Goal: Task Accomplishment & Management: Complete application form

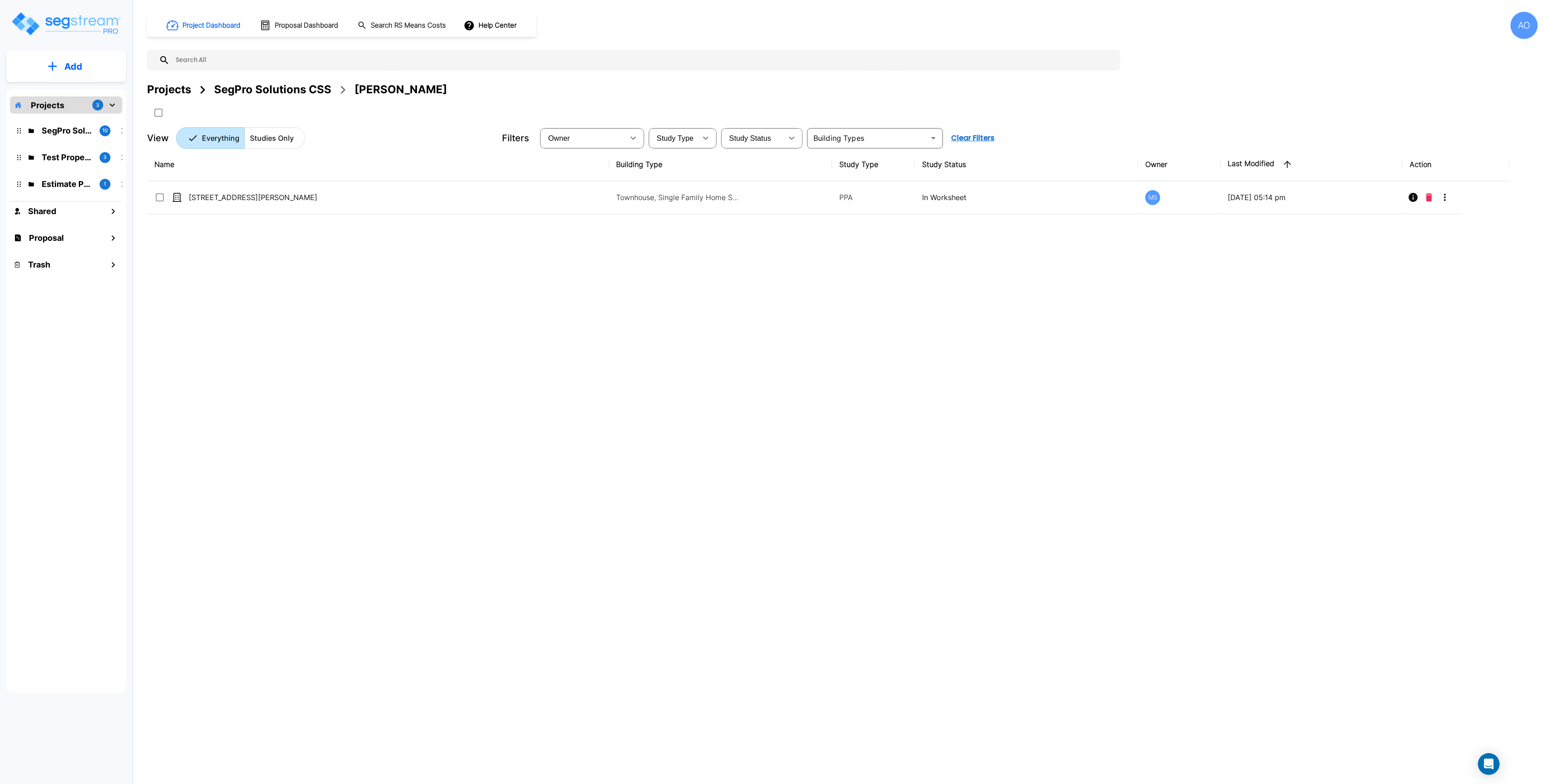
click at [274, 86] on div "SegPro Solutions CSS" at bounding box center [273, 89] width 117 height 17
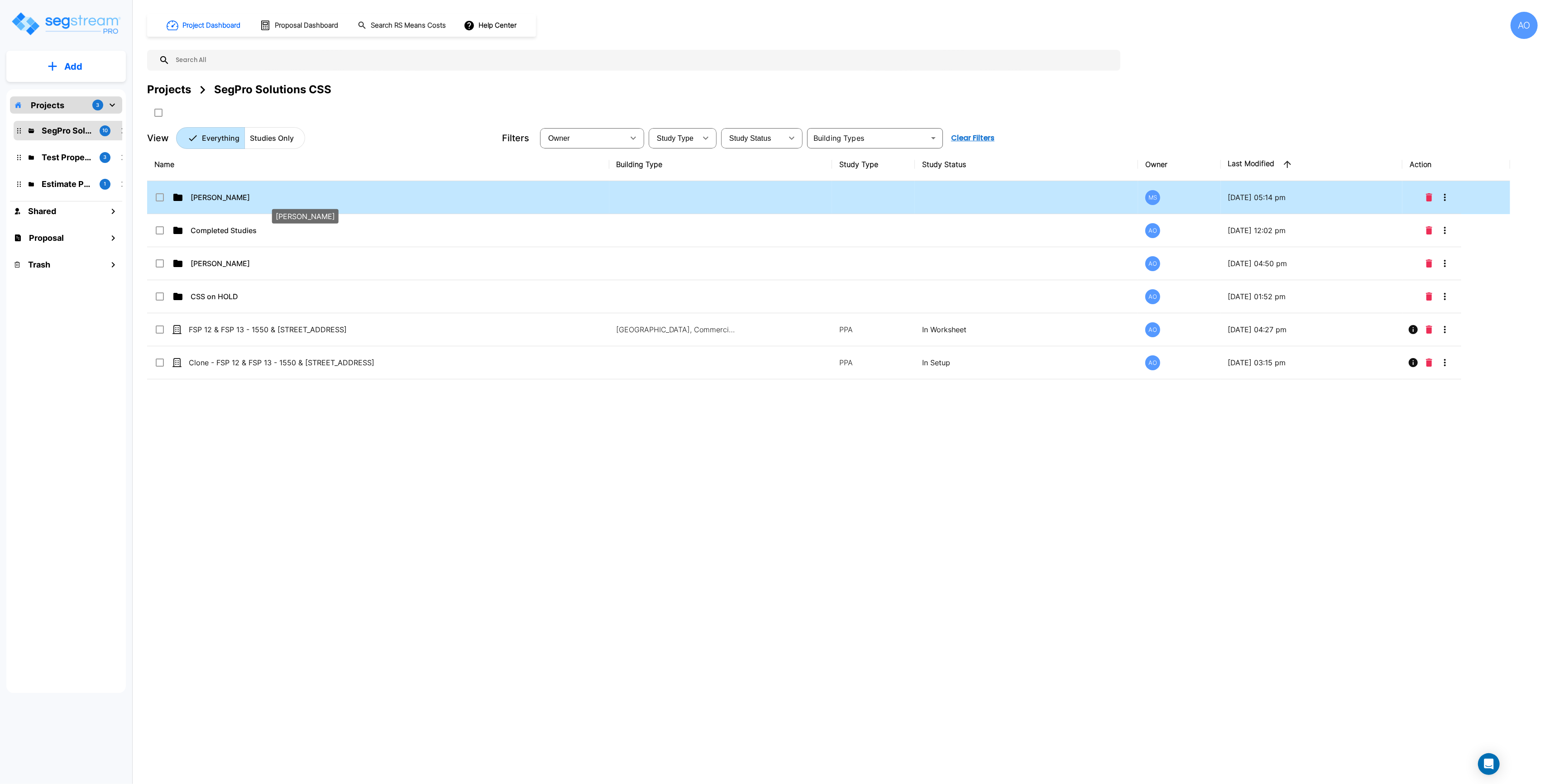
click at [215, 202] on p "Beau Hoge" at bounding box center [294, 197] width 208 height 11
checkbox input "true"
click at [215, 202] on p "Beau Hoge" at bounding box center [294, 197] width 208 height 11
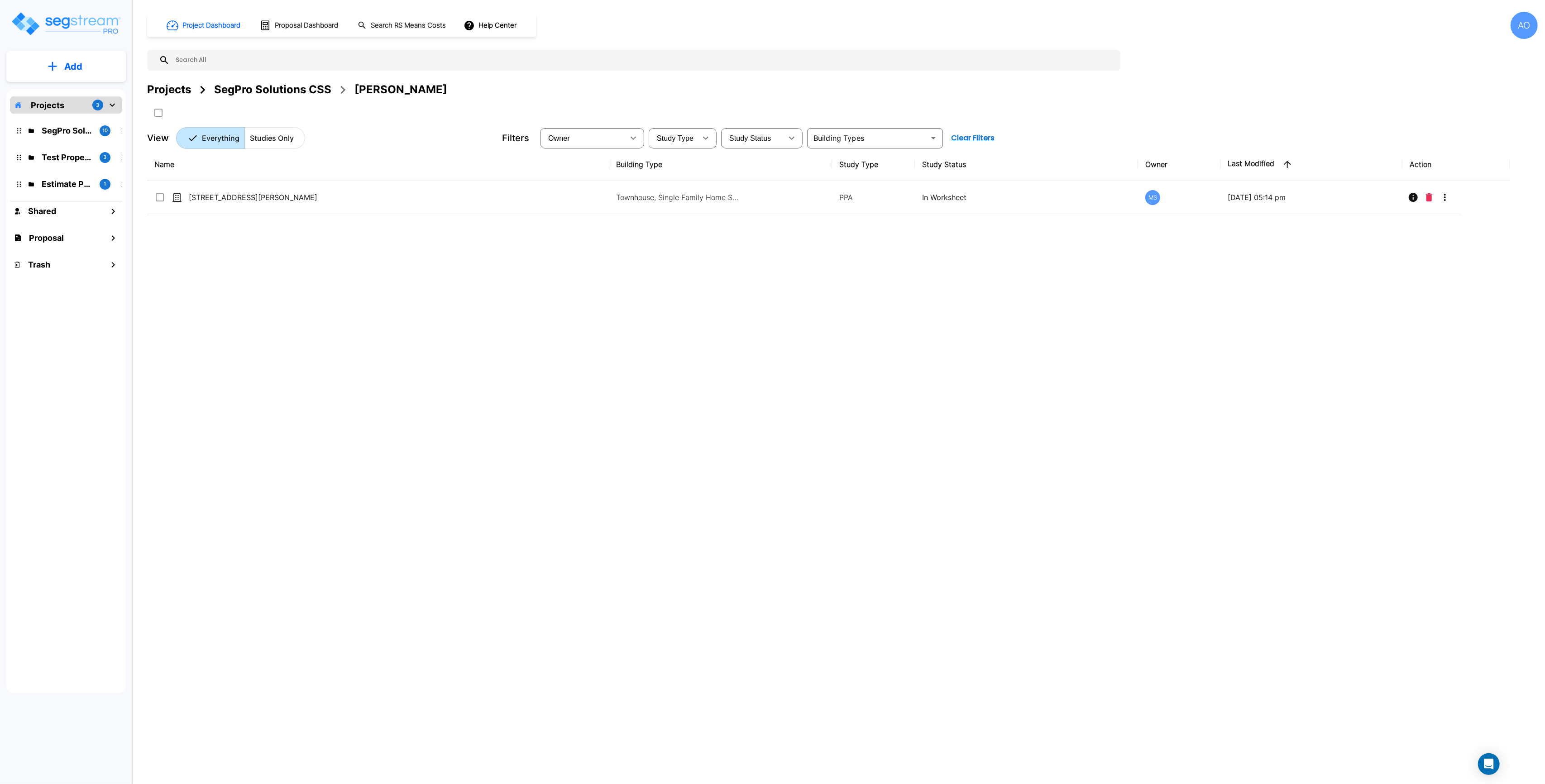
click at [288, 327] on div "Name Building Type Study Type Study Status Owner Last Modified Action 814 S Asp…" at bounding box center [828, 391] width 1363 height 486
click at [283, 89] on div "SegPro Solutions CSS" at bounding box center [273, 89] width 117 height 17
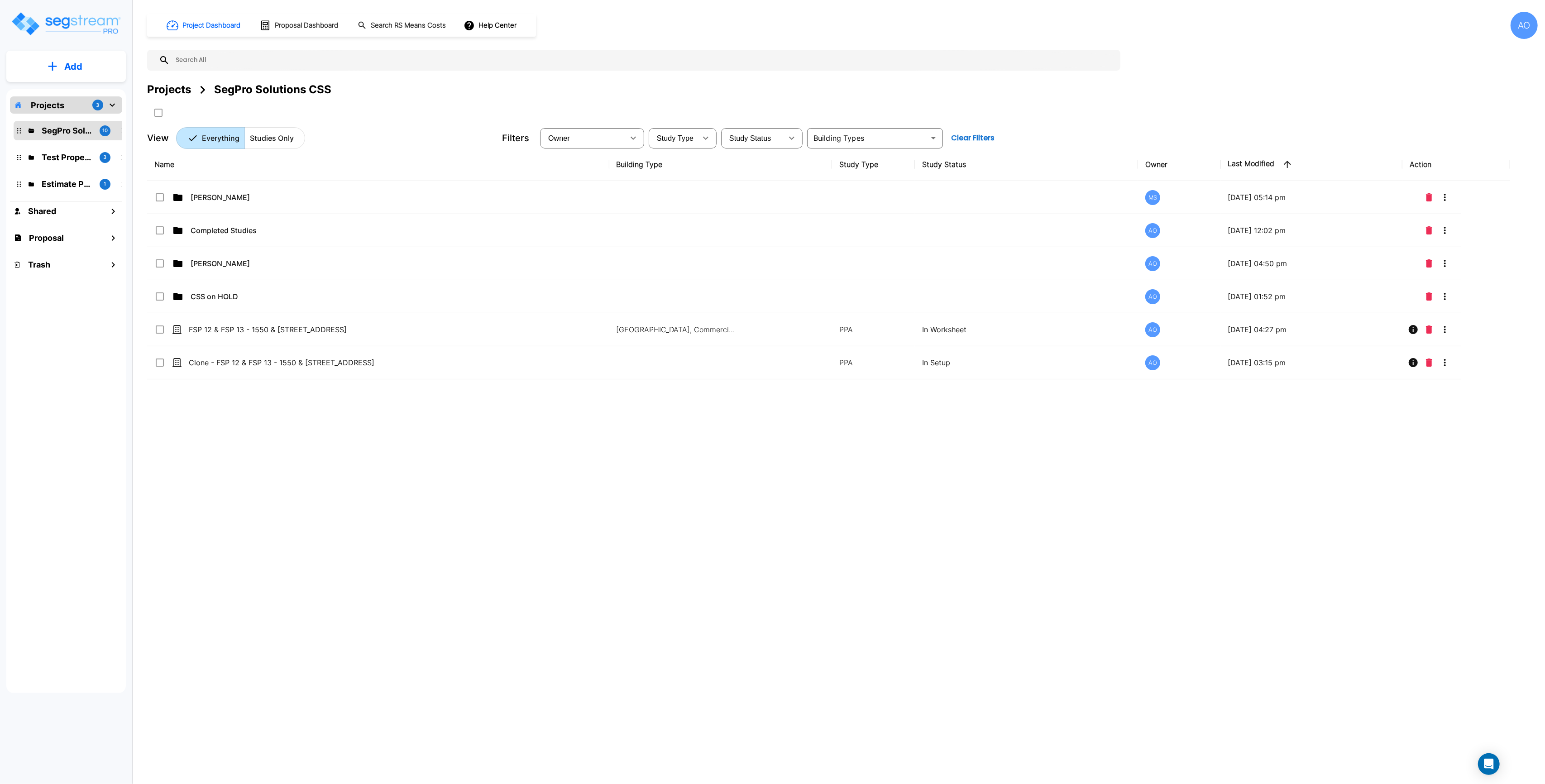
click at [349, 459] on div "Name Building Type Study Type Study Status Owner Last Modified Action Beau Hoge…" at bounding box center [828, 391] width 1363 height 486
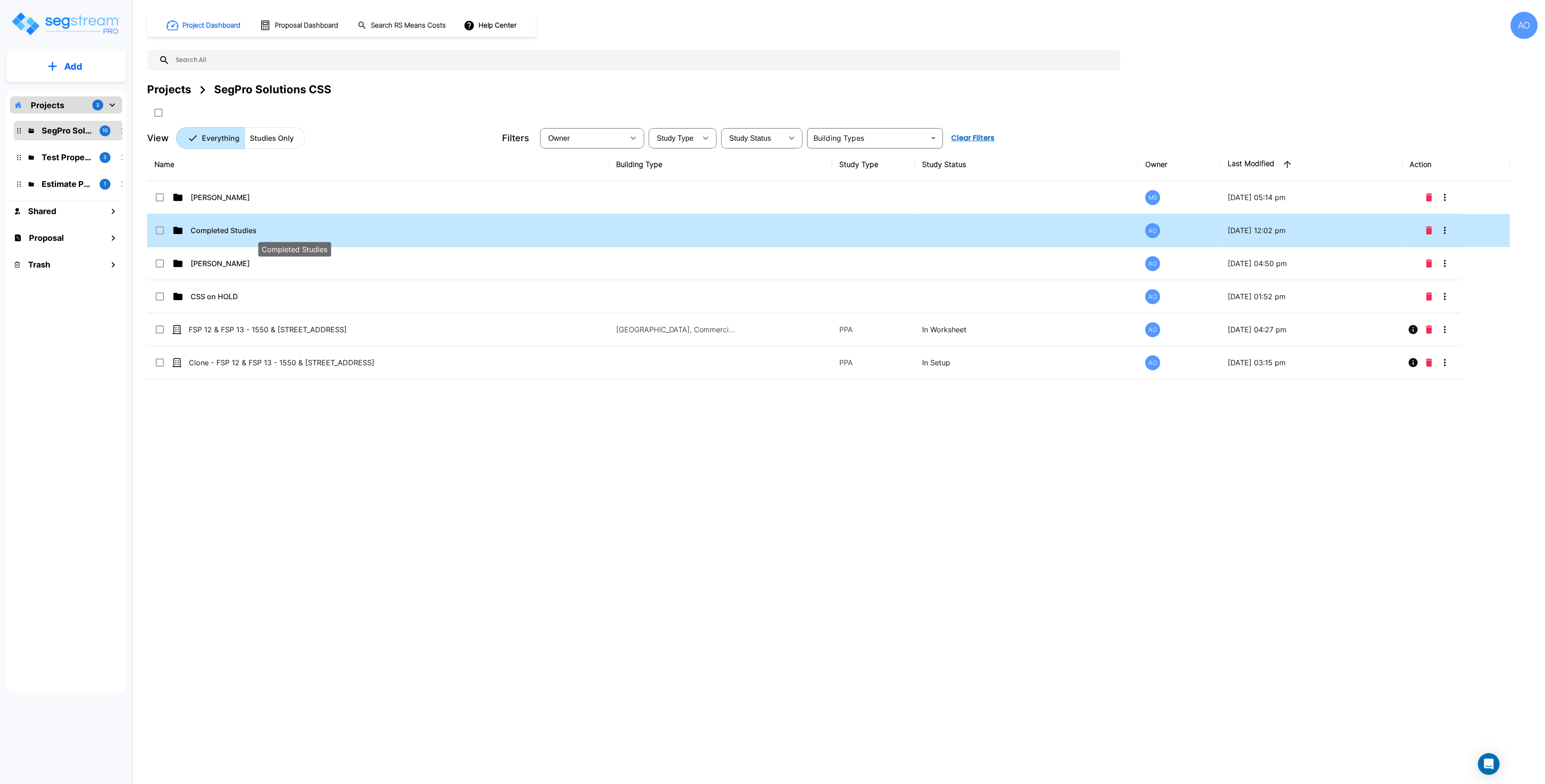
click at [247, 234] on p "Completed Studies" at bounding box center [294, 230] width 208 height 11
checkbox input "true"
click at [247, 234] on p "Completed Studies" at bounding box center [294, 230] width 208 height 11
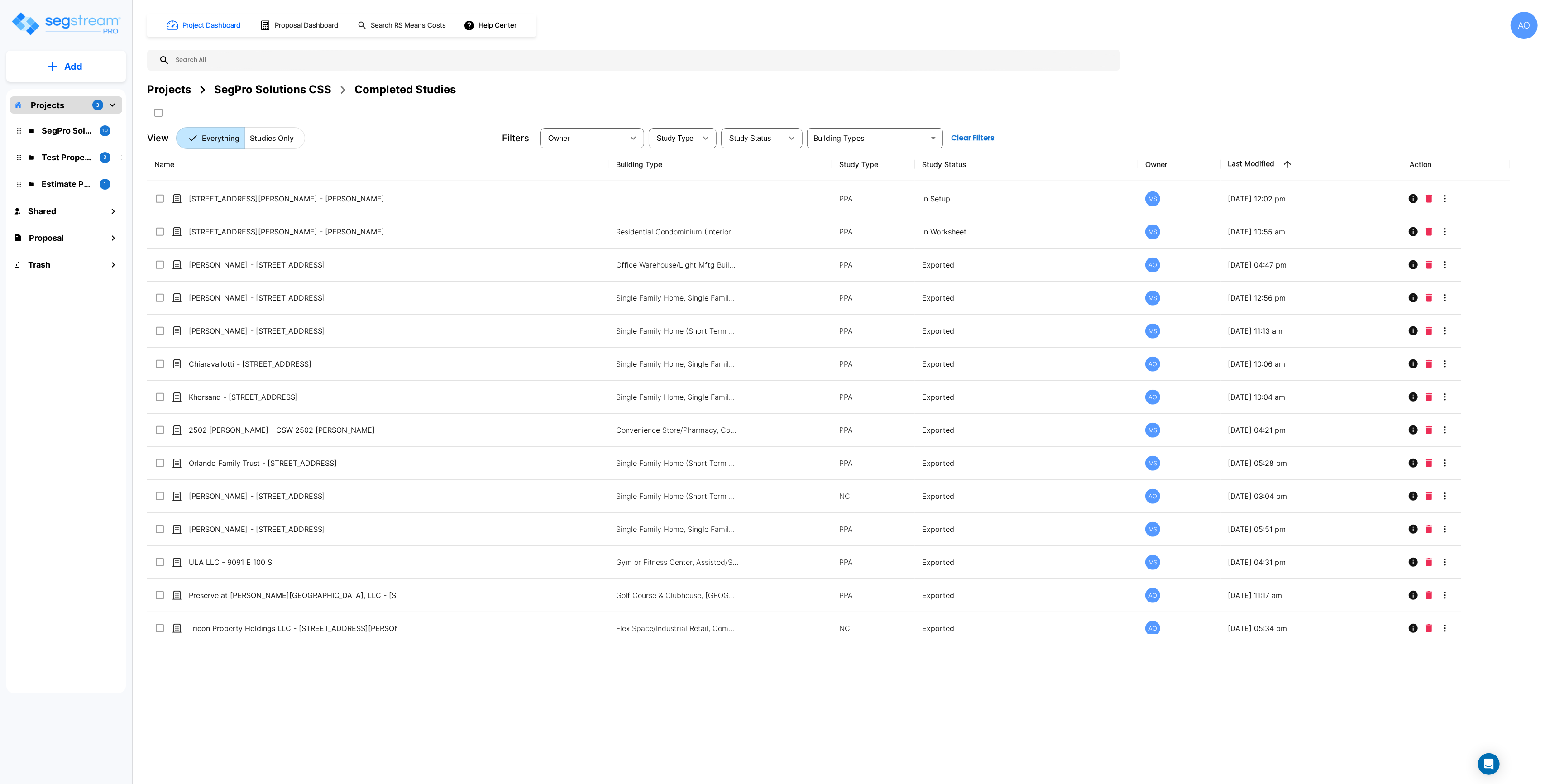
scroll to position [1155, 0]
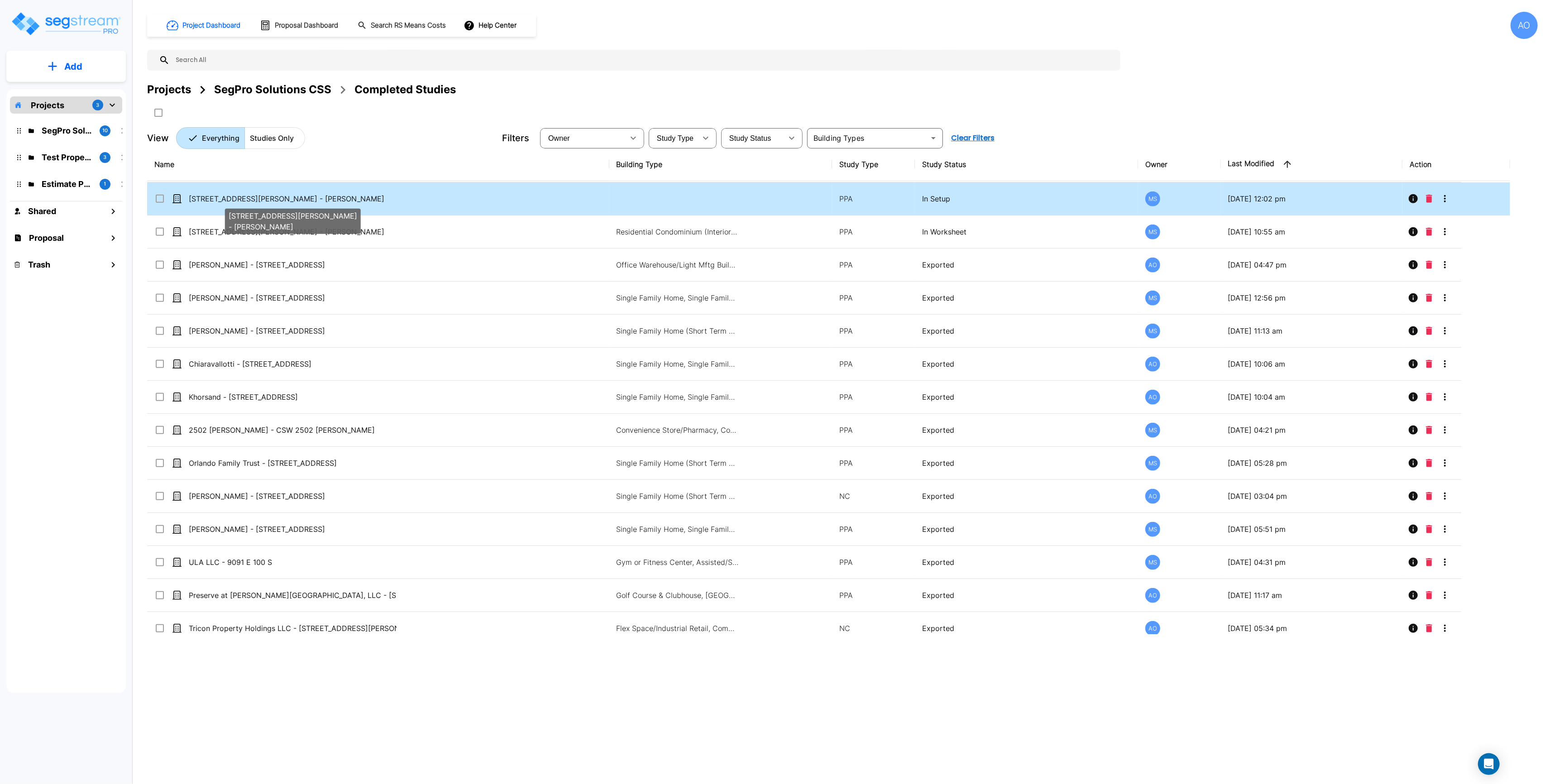
click at [257, 197] on p "[STREET_ADDRESS][PERSON_NAME] - [PERSON_NAME]" at bounding box center [292, 198] width 208 height 11
checkbox input "true"
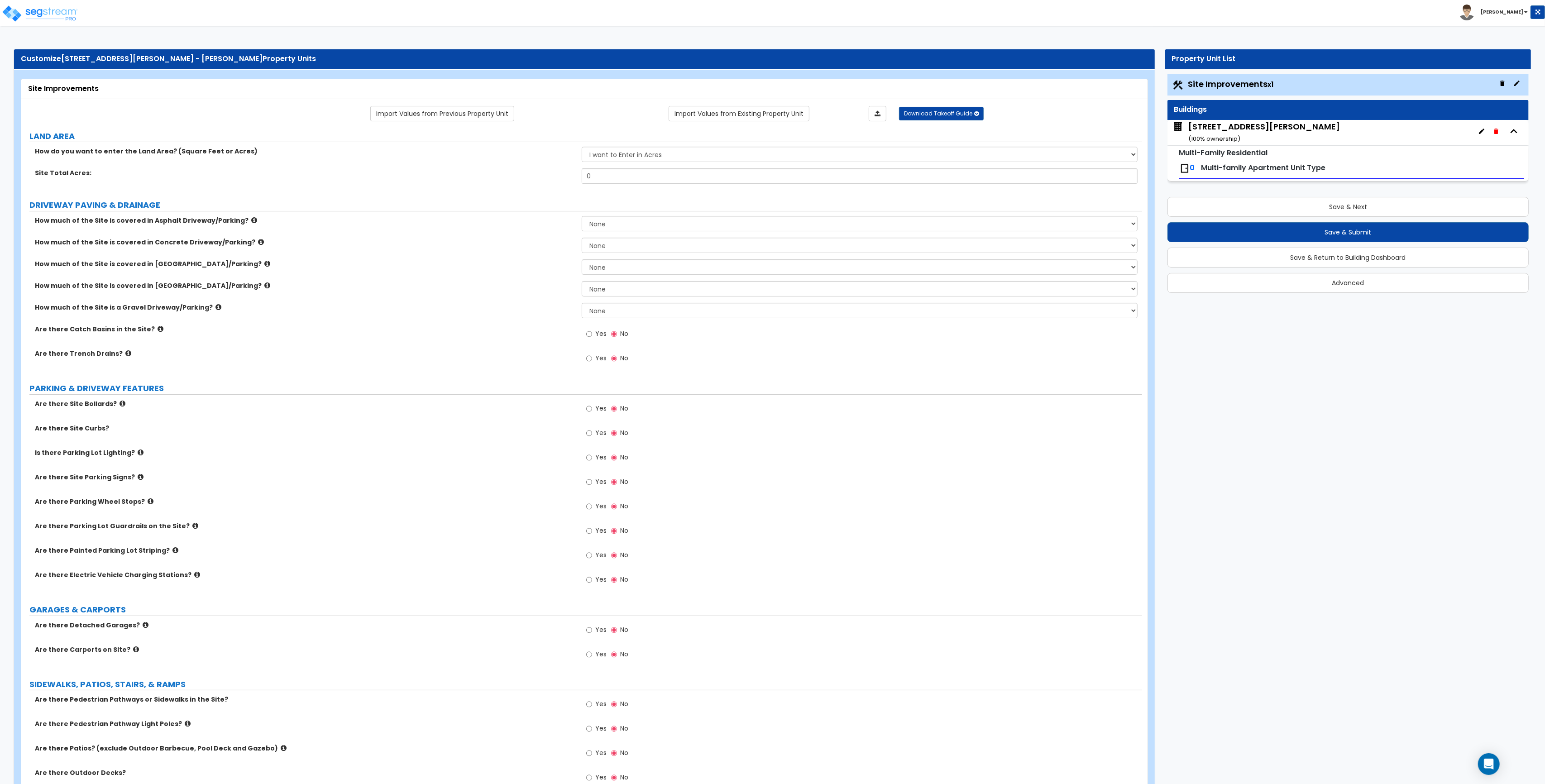
click at [1251, 134] on div "2275 Srorm Meadows Dr, Unit 45 ( 100 % ownership)" at bounding box center [1264, 132] width 152 height 23
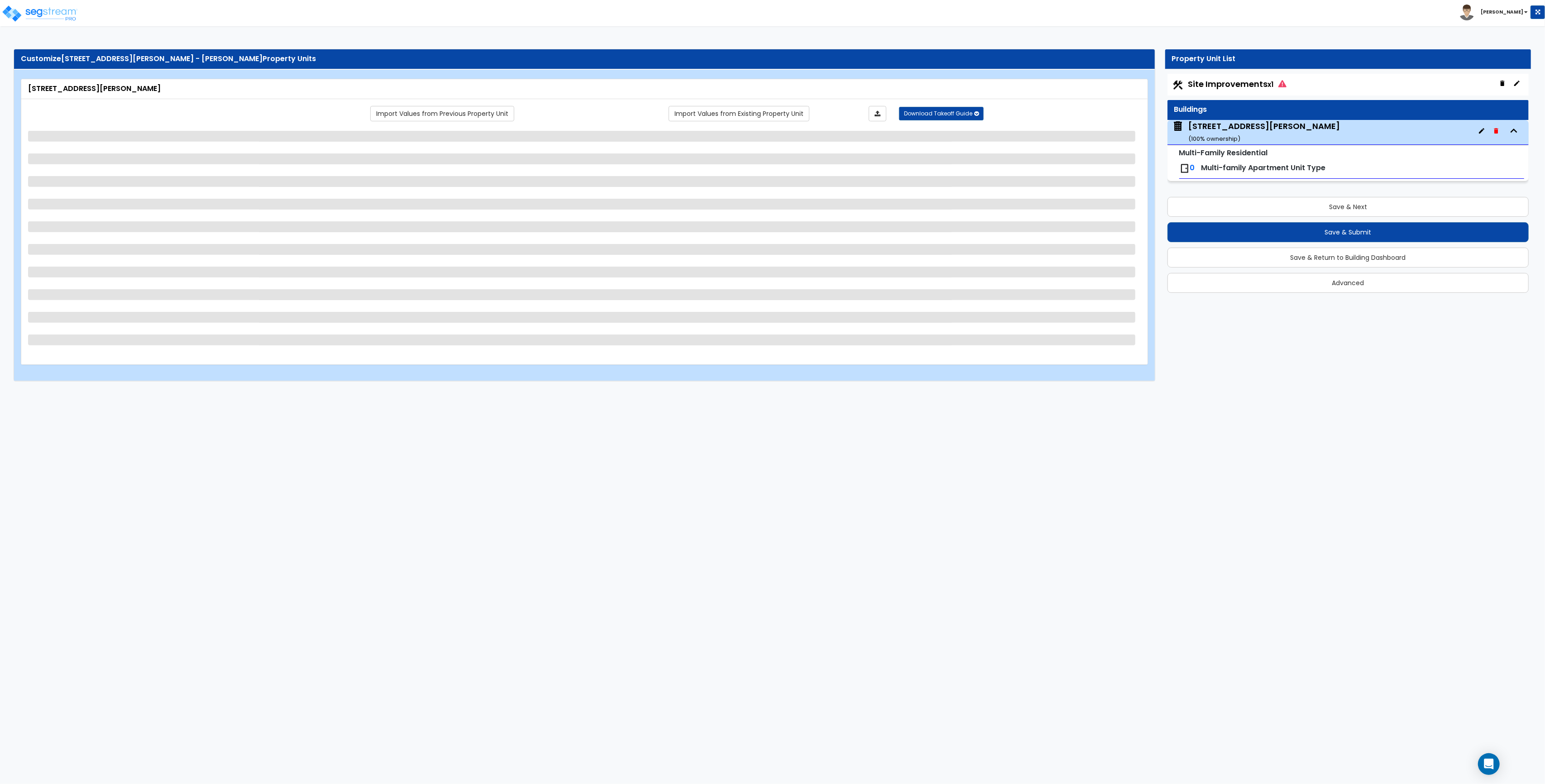
select select "2"
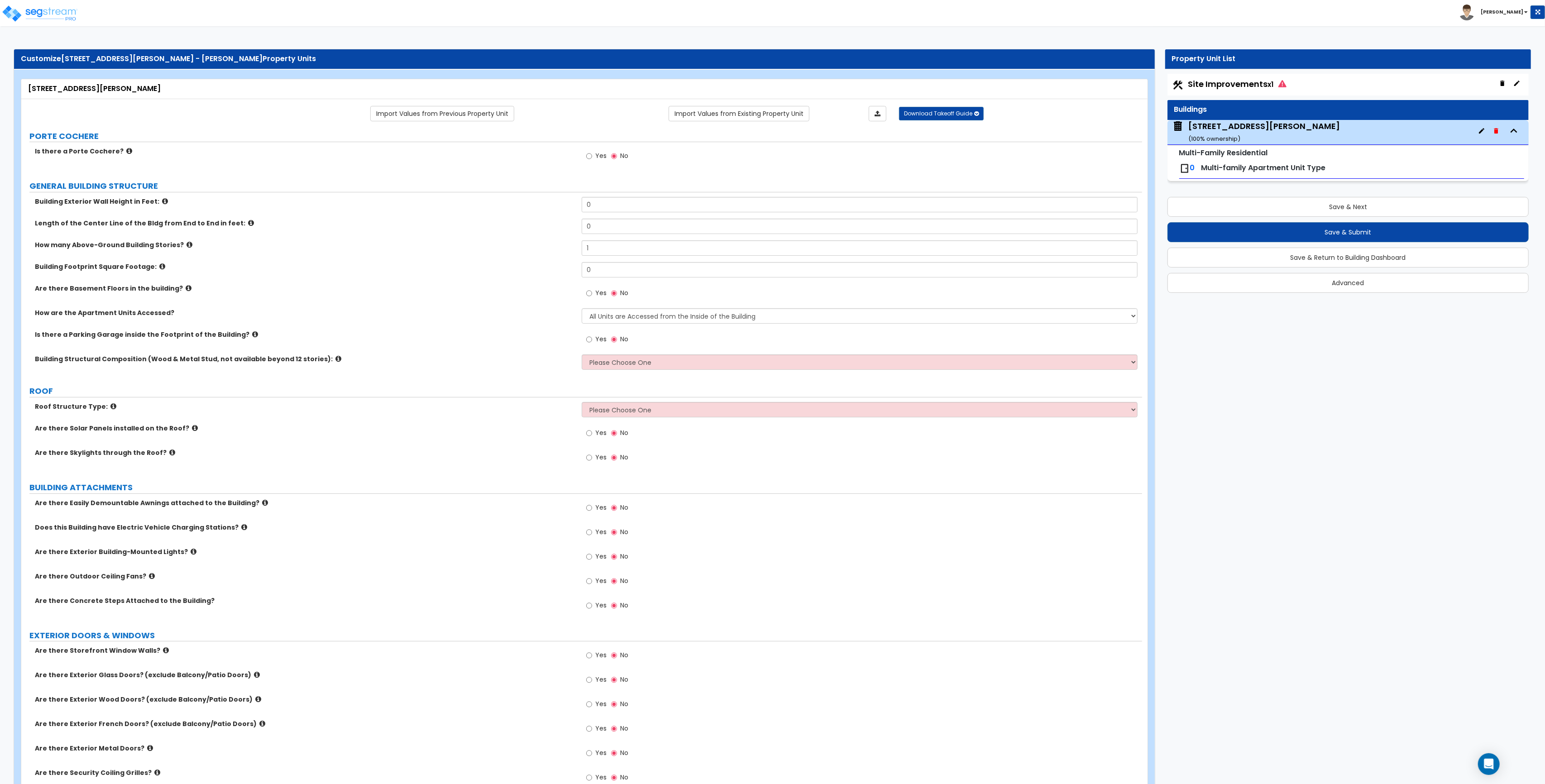
click at [1243, 167] on span "Multi-family Apartment Unit Type" at bounding box center [1264, 168] width 124 height 11
click at [25, 17] on img at bounding box center [40, 13] width 77 height 18
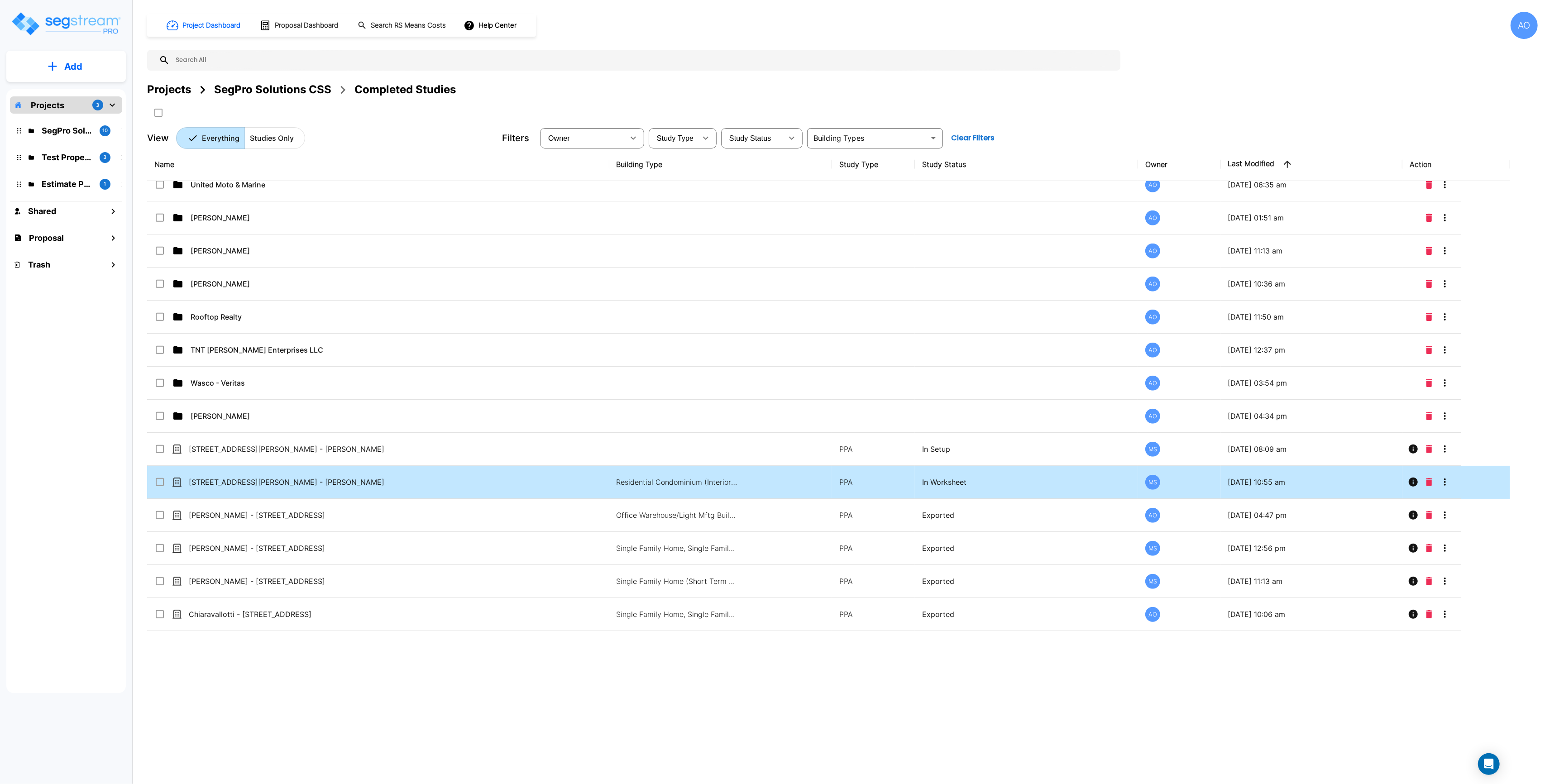
scroll to position [905, 0]
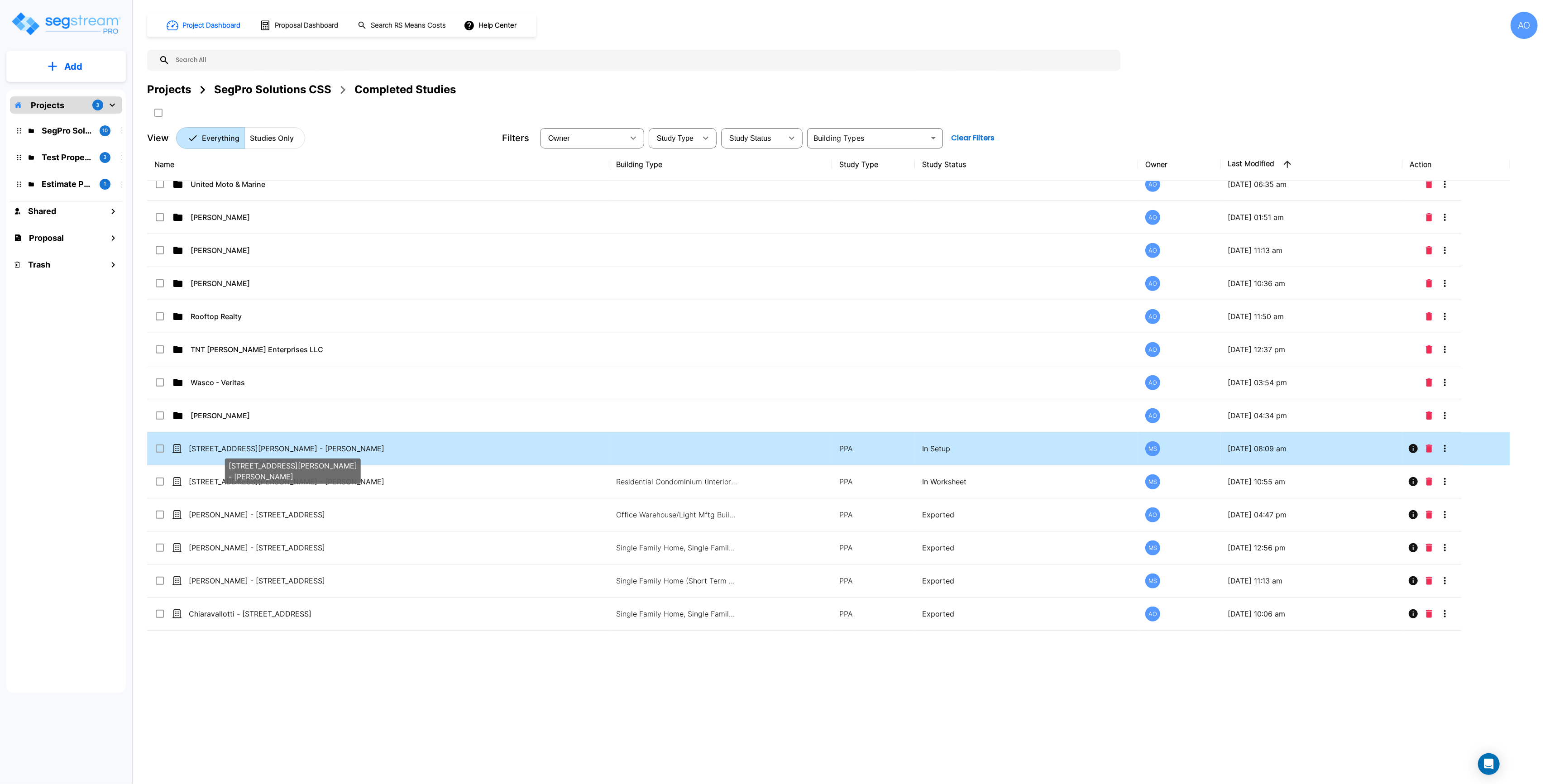
click at [262, 451] on p "[STREET_ADDRESS][PERSON_NAME] - [PERSON_NAME]" at bounding box center [292, 449] width 208 height 11
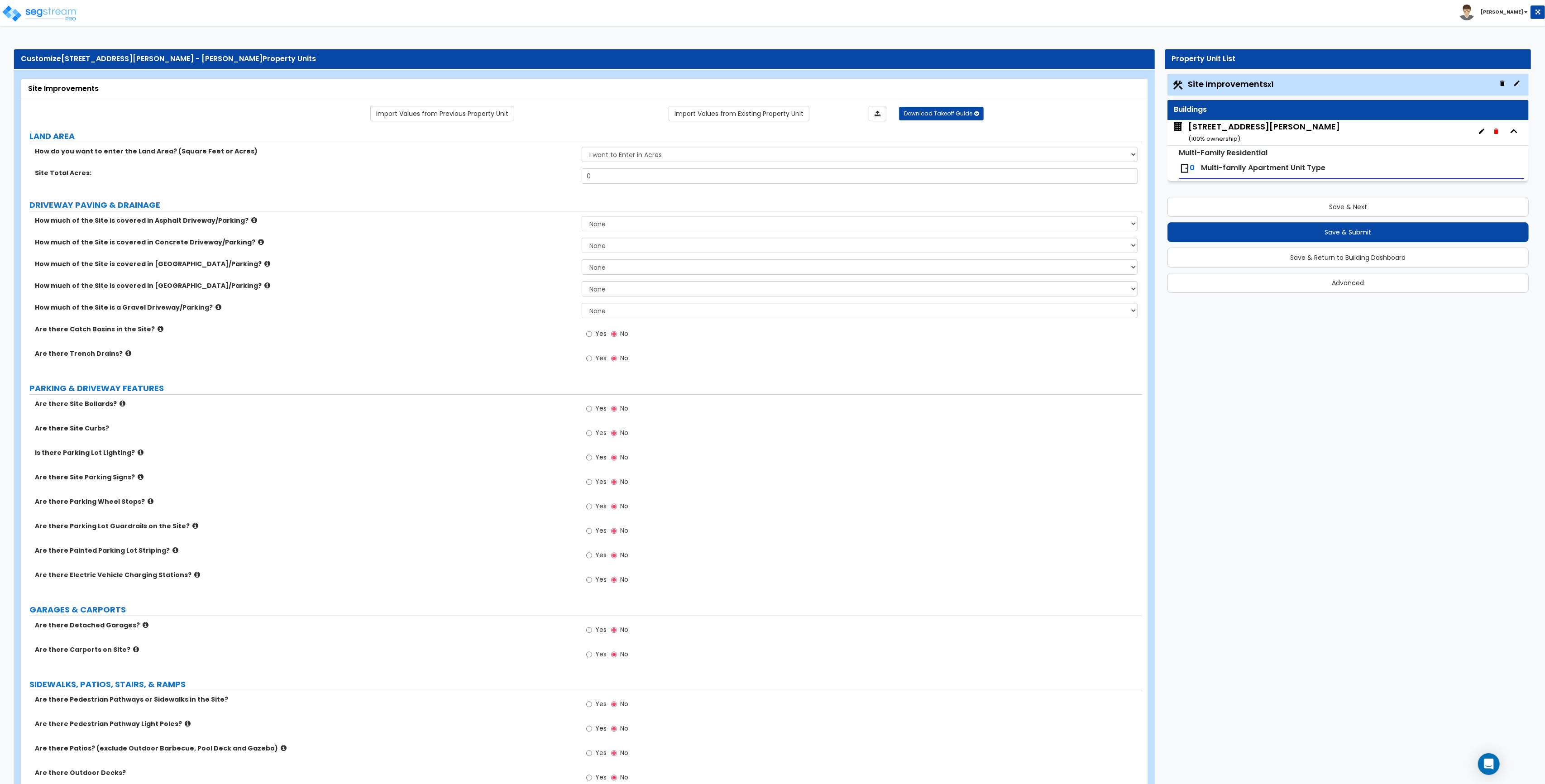
click at [1206, 132] on div "2275 Srorm Meadows Dr, Unit 45 ( 100 % ownership)" at bounding box center [1264, 132] width 152 height 23
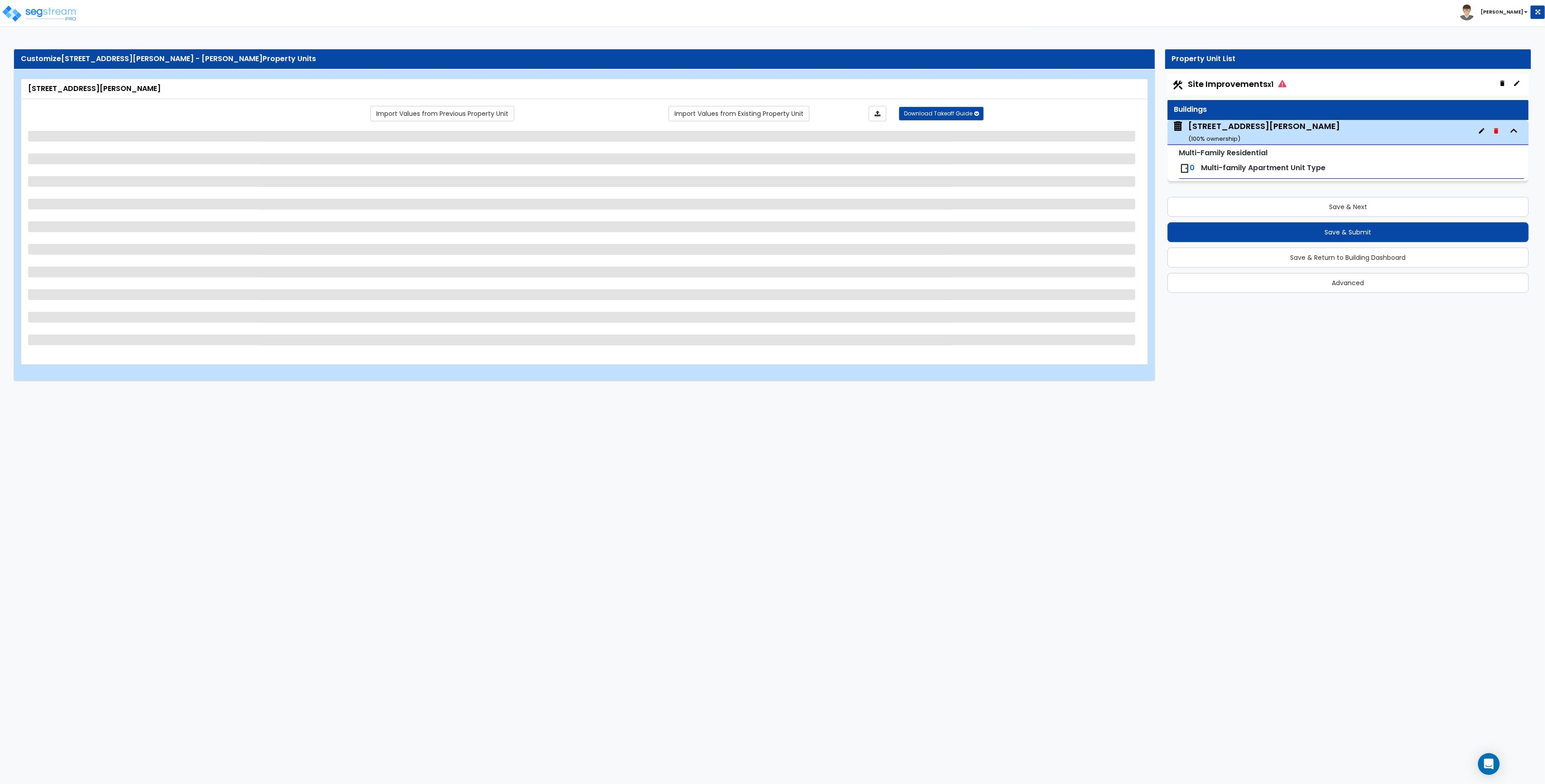
select select "2"
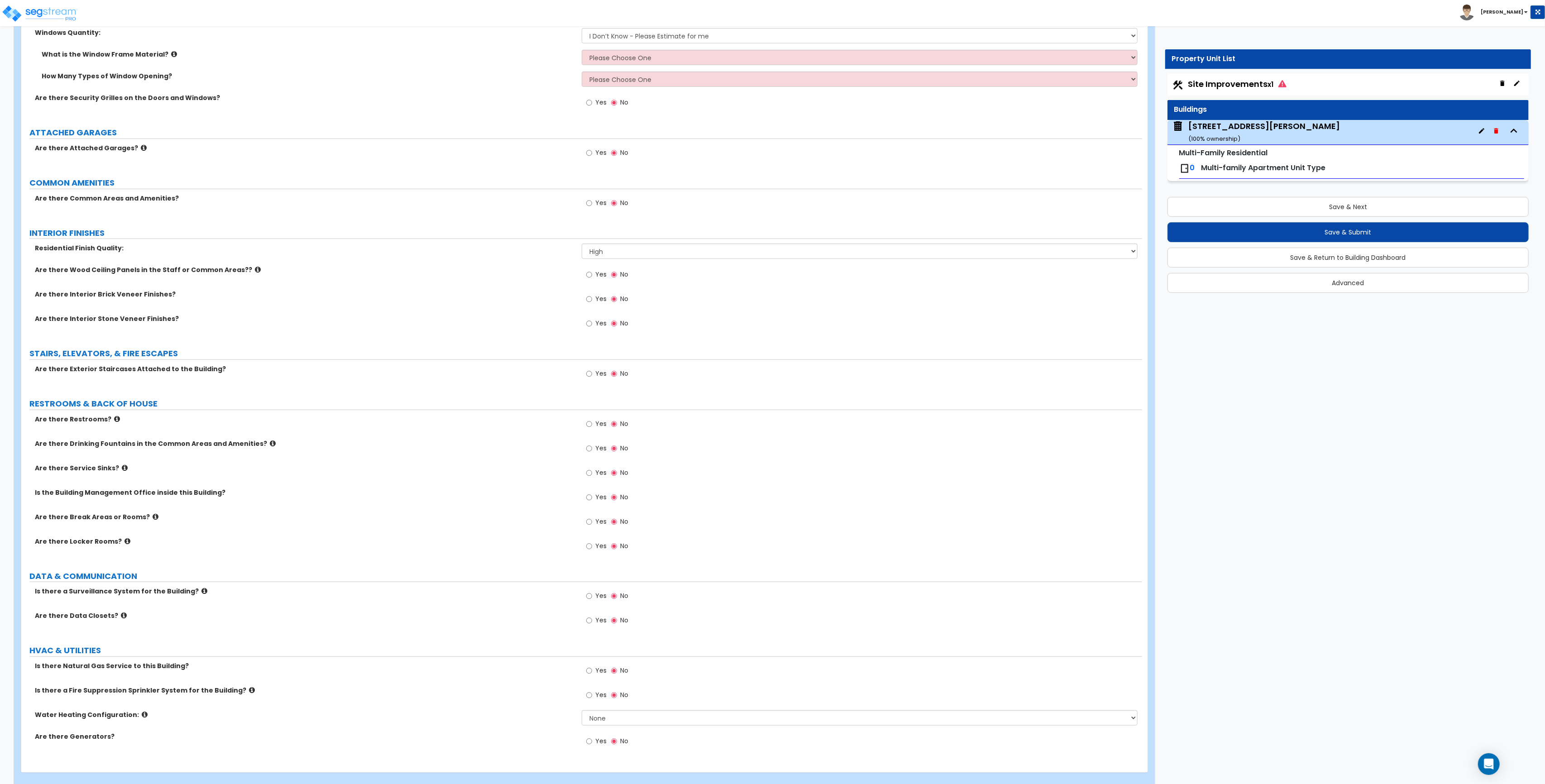
scroll to position [851, 0]
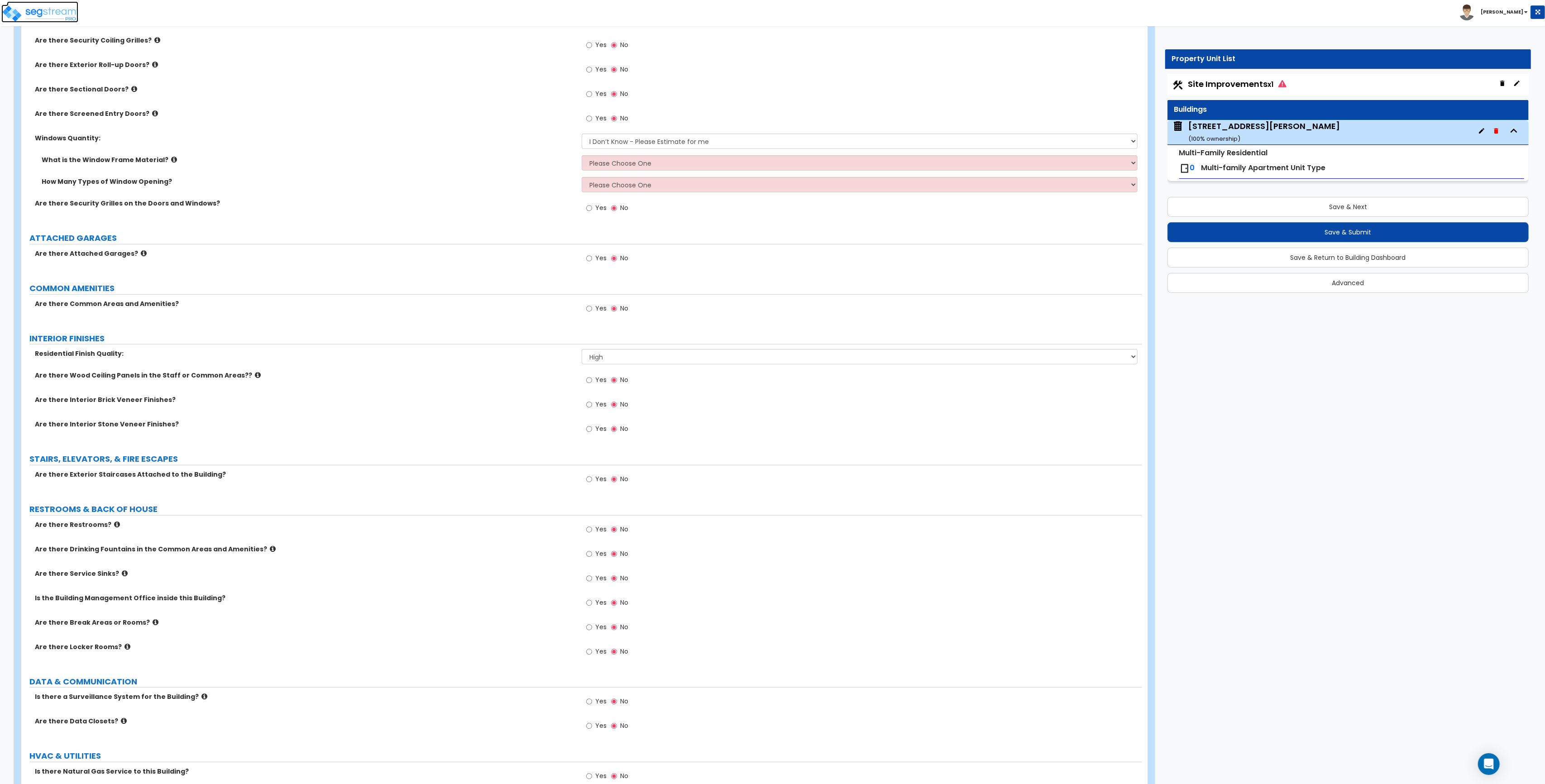
click at [40, 14] on img at bounding box center [40, 13] width 77 height 18
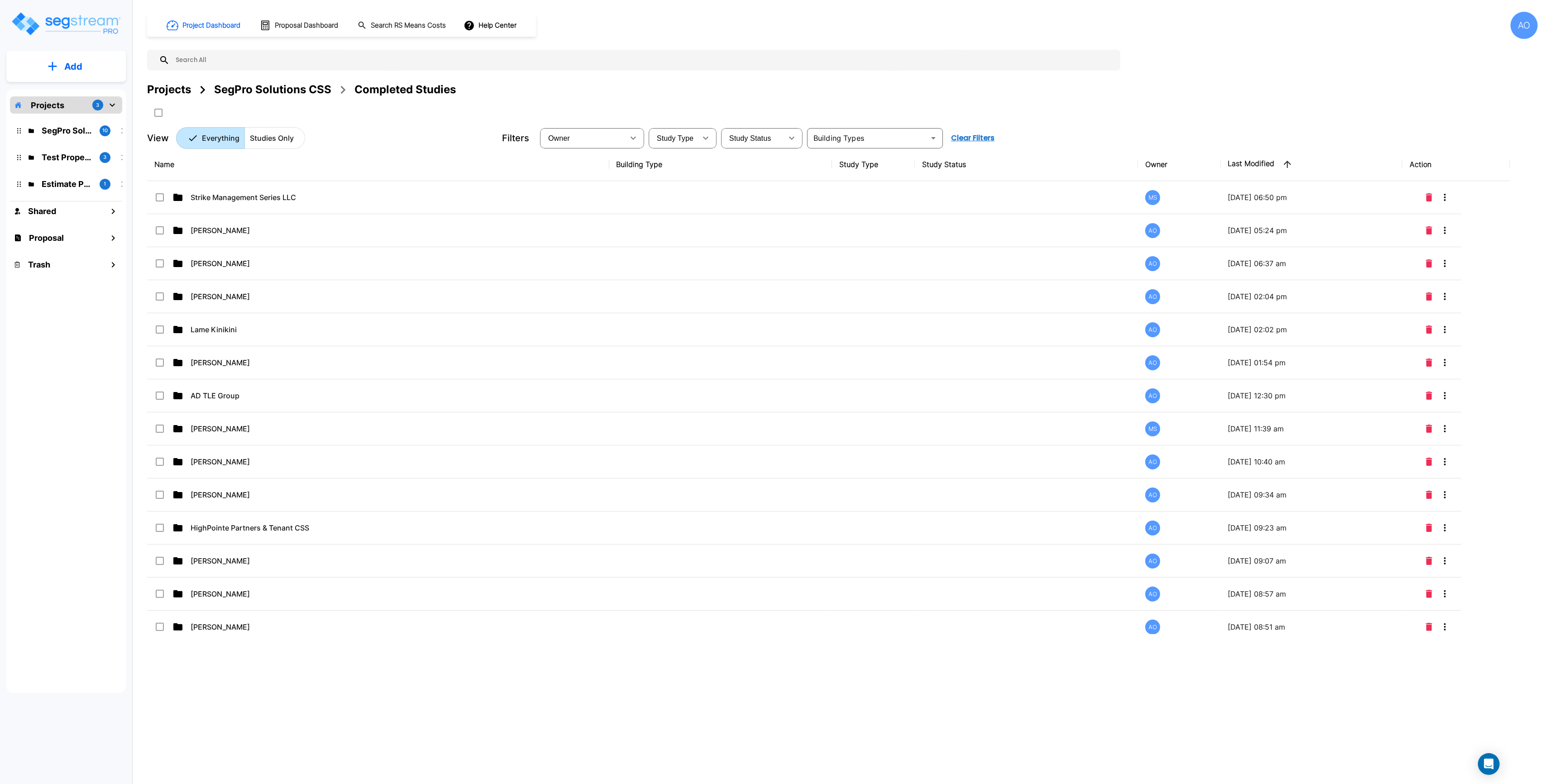
click at [257, 85] on div "SegPro Solutions CSS" at bounding box center [273, 89] width 117 height 17
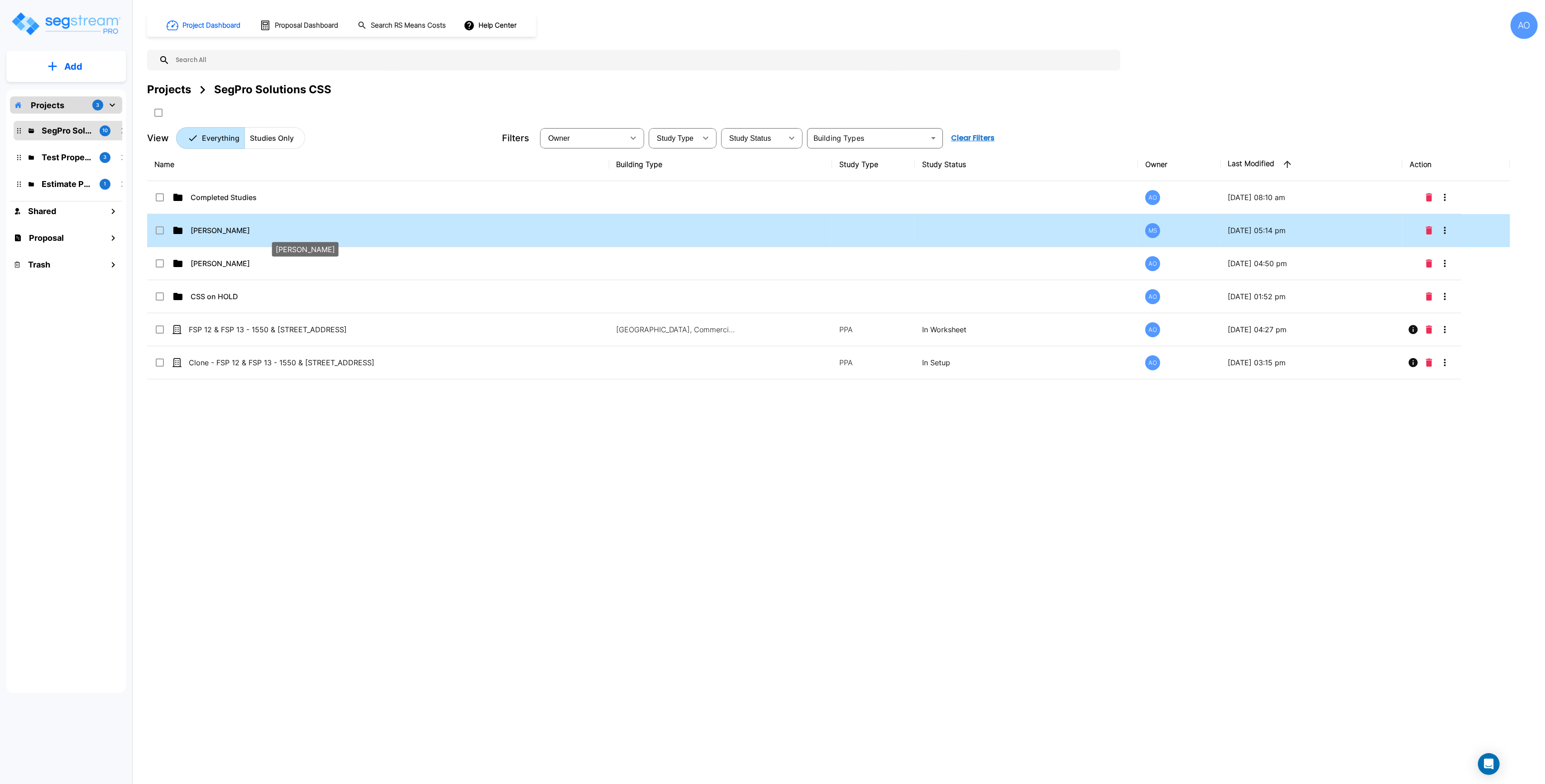
click at [202, 235] on p "Beau Hoge" at bounding box center [294, 230] width 208 height 11
checkbox input "true"
click at [202, 235] on p "Beau Hoge" at bounding box center [294, 230] width 208 height 11
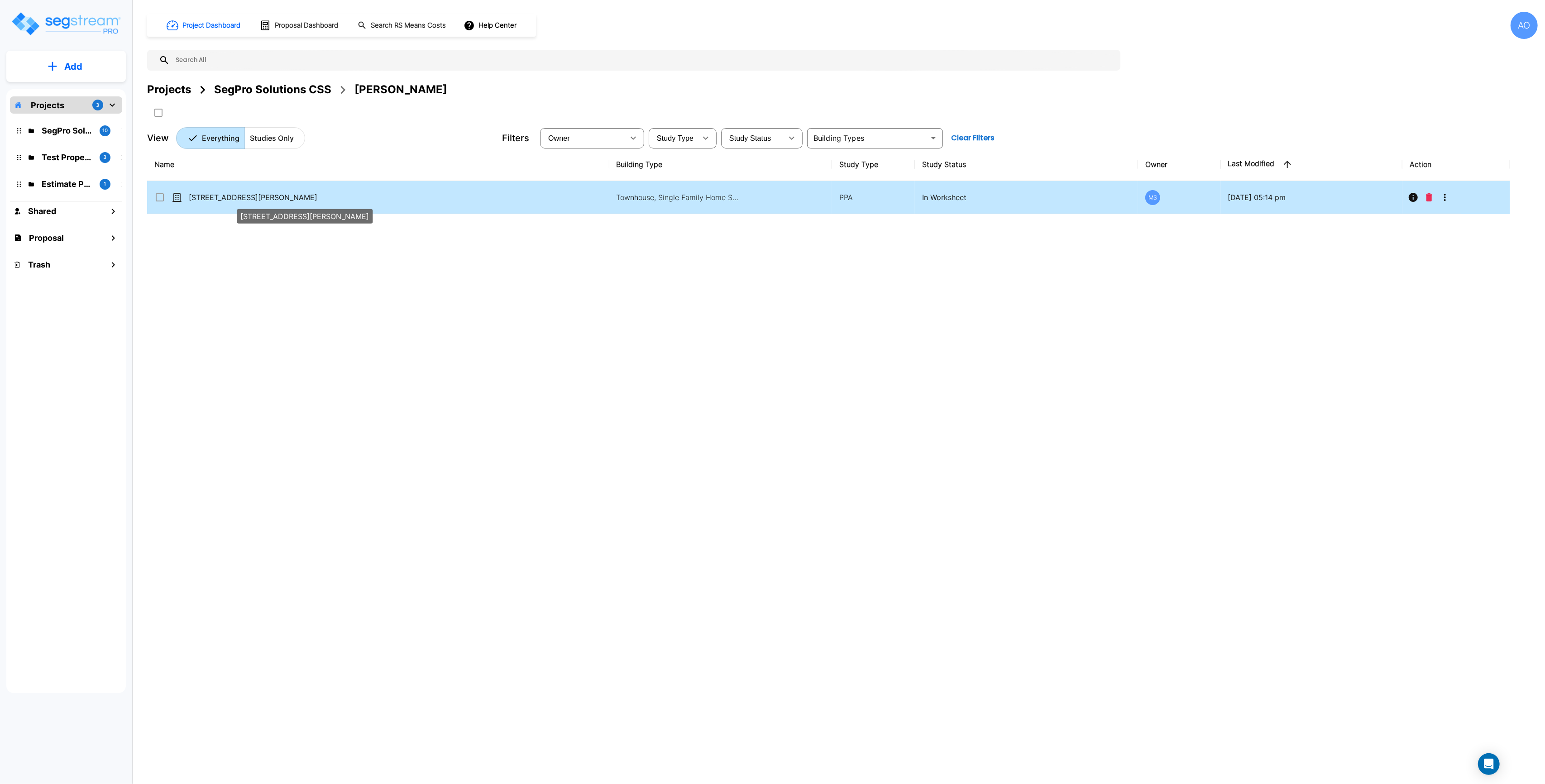
click at [261, 198] on p "814 S Aspen Way - Beau Hoge" at bounding box center [292, 197] width 208 height 11
checkbox input "true"
click at [261, 198] on p "814 S Aspen Way - Beau Hoge" at bounding box center [292, 197] width 208 height 11
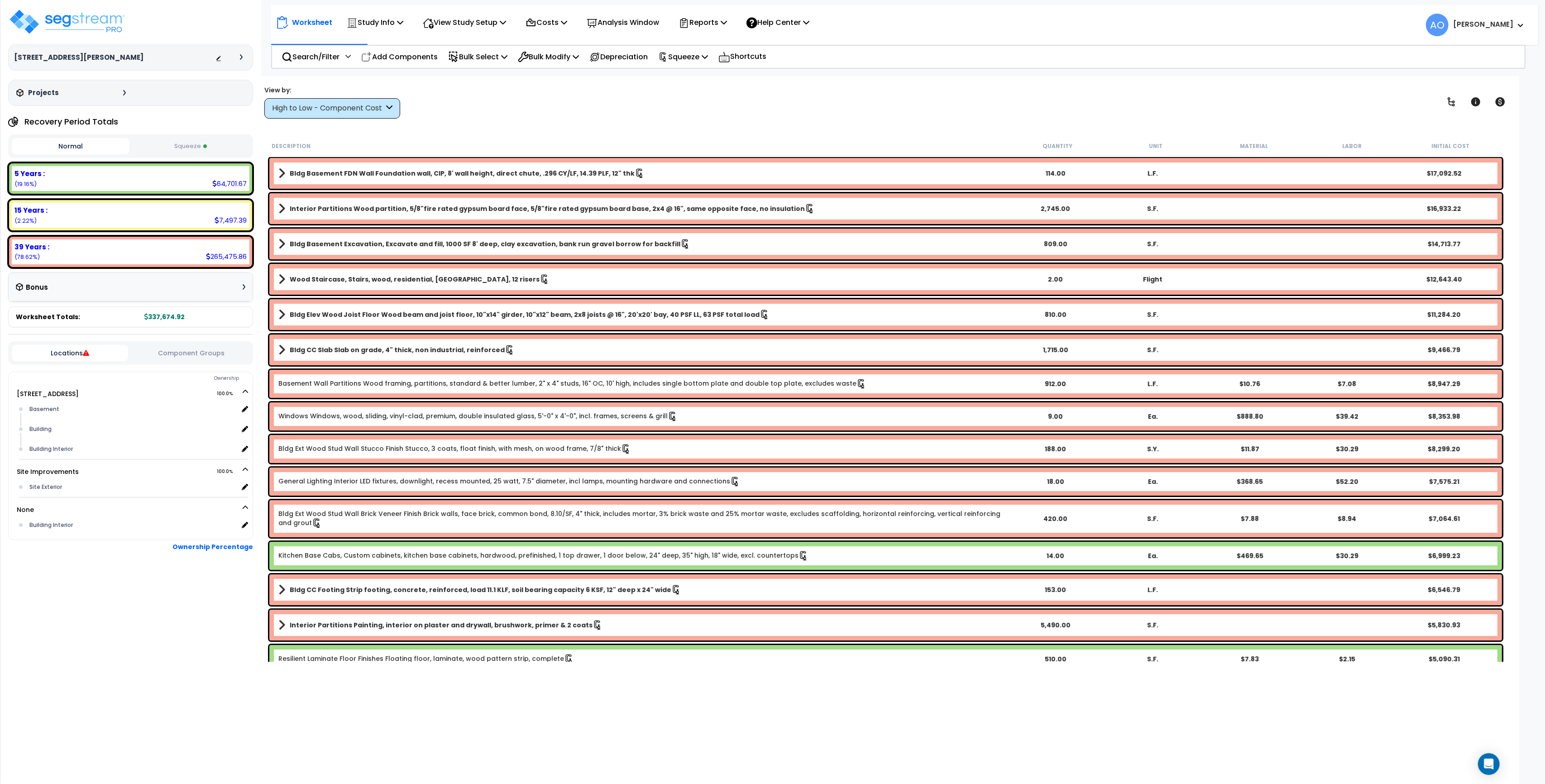
click at [177, 143] on button "Squeeze" at bounding box center [191, 146] width 118 height 16
click at [99, 146] on button "Normal" at bounding box center [71, 146] width 118 height 16
click at [181, 144] on button "Squeeze" at bounding box center [191, 146] width 118 height 16
click at [519, 106] on div "View by: High to Low - Component Cost High to Low - Component Cost" at bounding box center [886, 102] width 1249 height 34
click at [109, 21] on img at bounding box center [67, 21] width 118 height 27
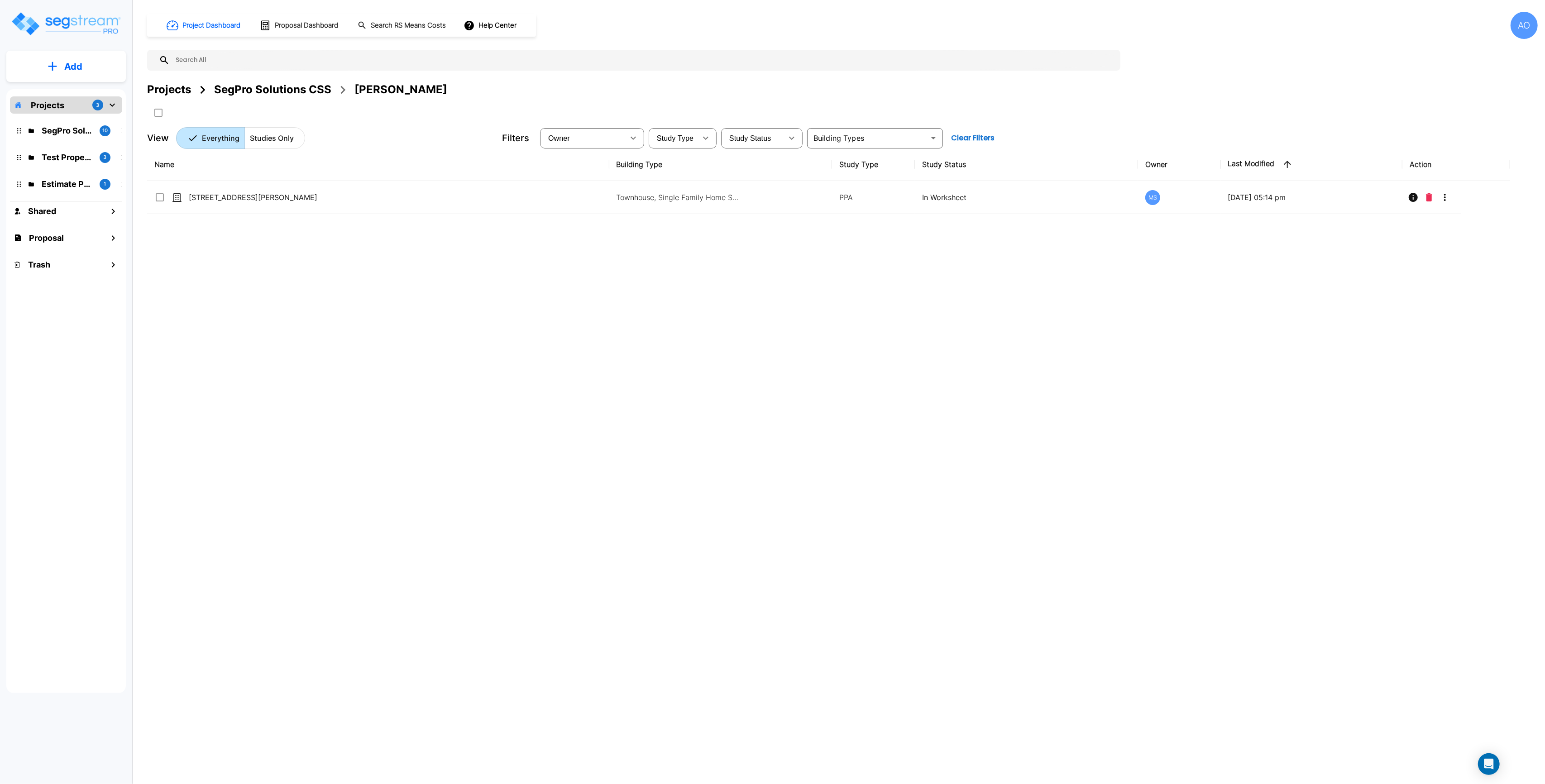
click at [594, 318] on div "Name Building Type Study Type Study Status Owner Last Modified Action 814 S Asp…" at bounding box center [828, 391] width 1363 height 486
click at [245, 91] on div "SegPro Solutions CSS" at bounding box center [273, 89] width 117 height 17
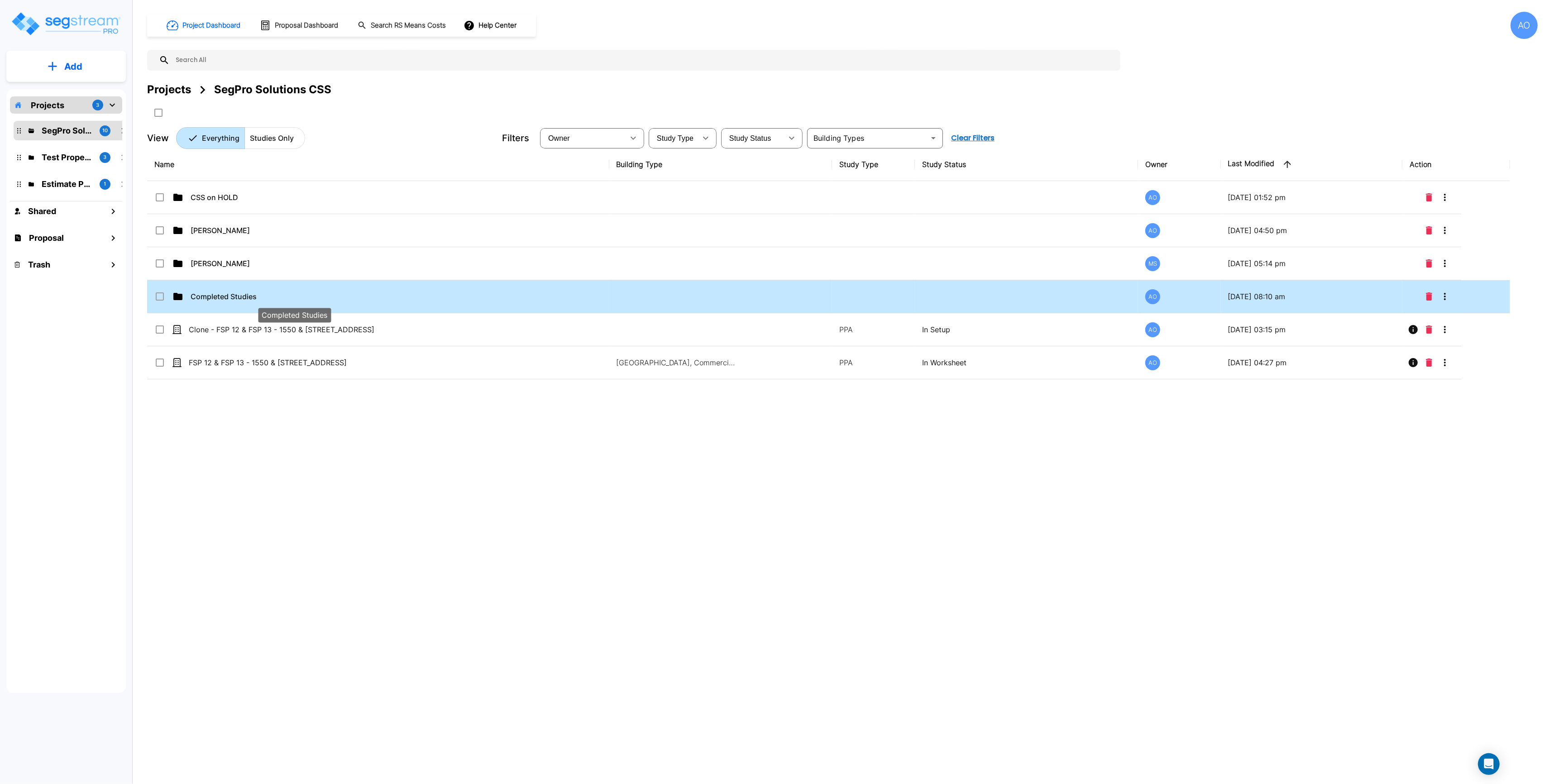
click at [245, 300] on p "Completed Studies" at bounding box center [294, 296] width 208 height 11
checkbox input "true"
click at [245, 300] on p "Completed Studies" at bounding box center [294, 296] width 208 height 11
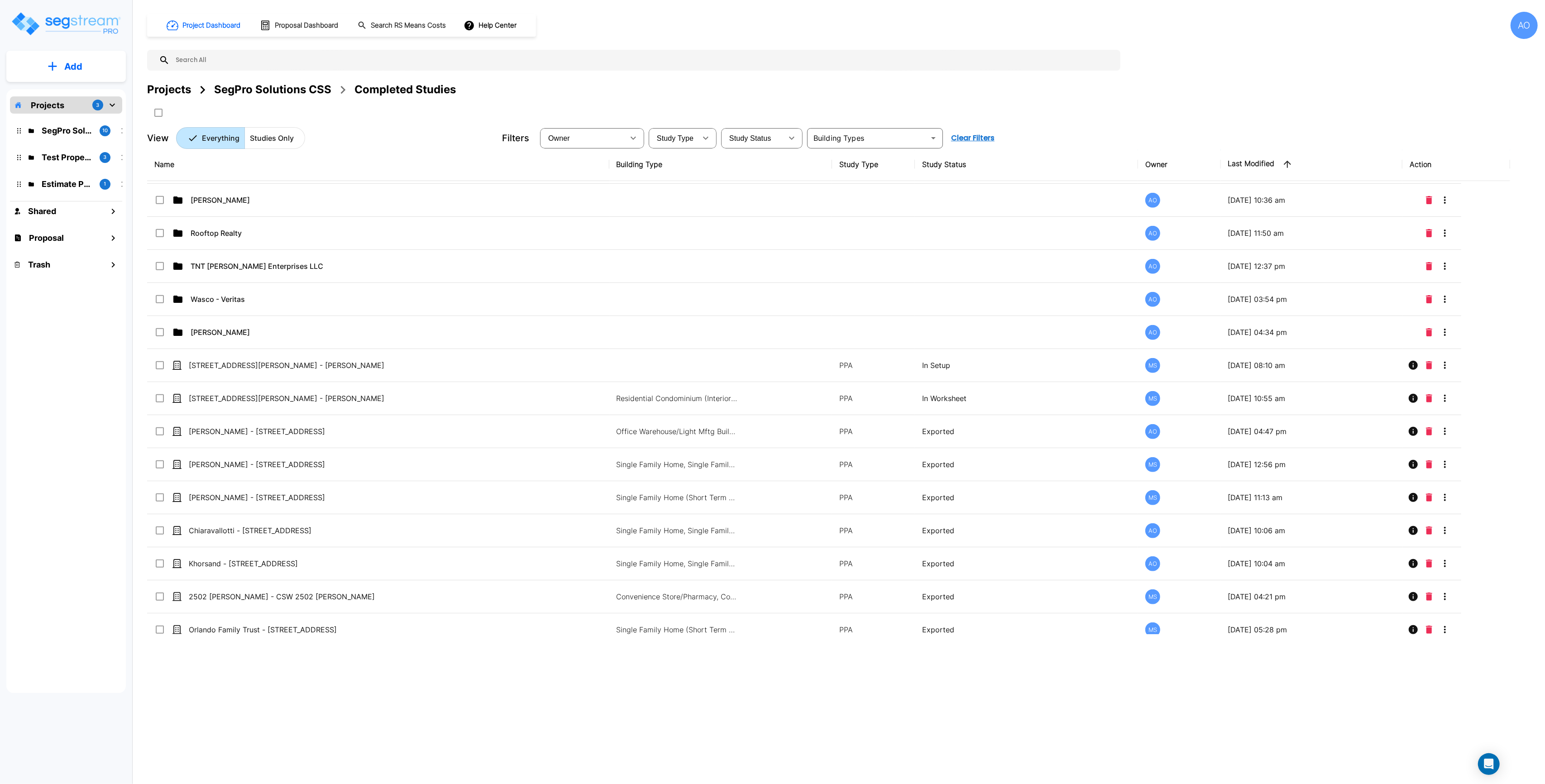
scroll to position [988, 0]
click at [287, 90] on div "SegPro Solutions CSS" at bounding box center [273, 89] width 117 height 17
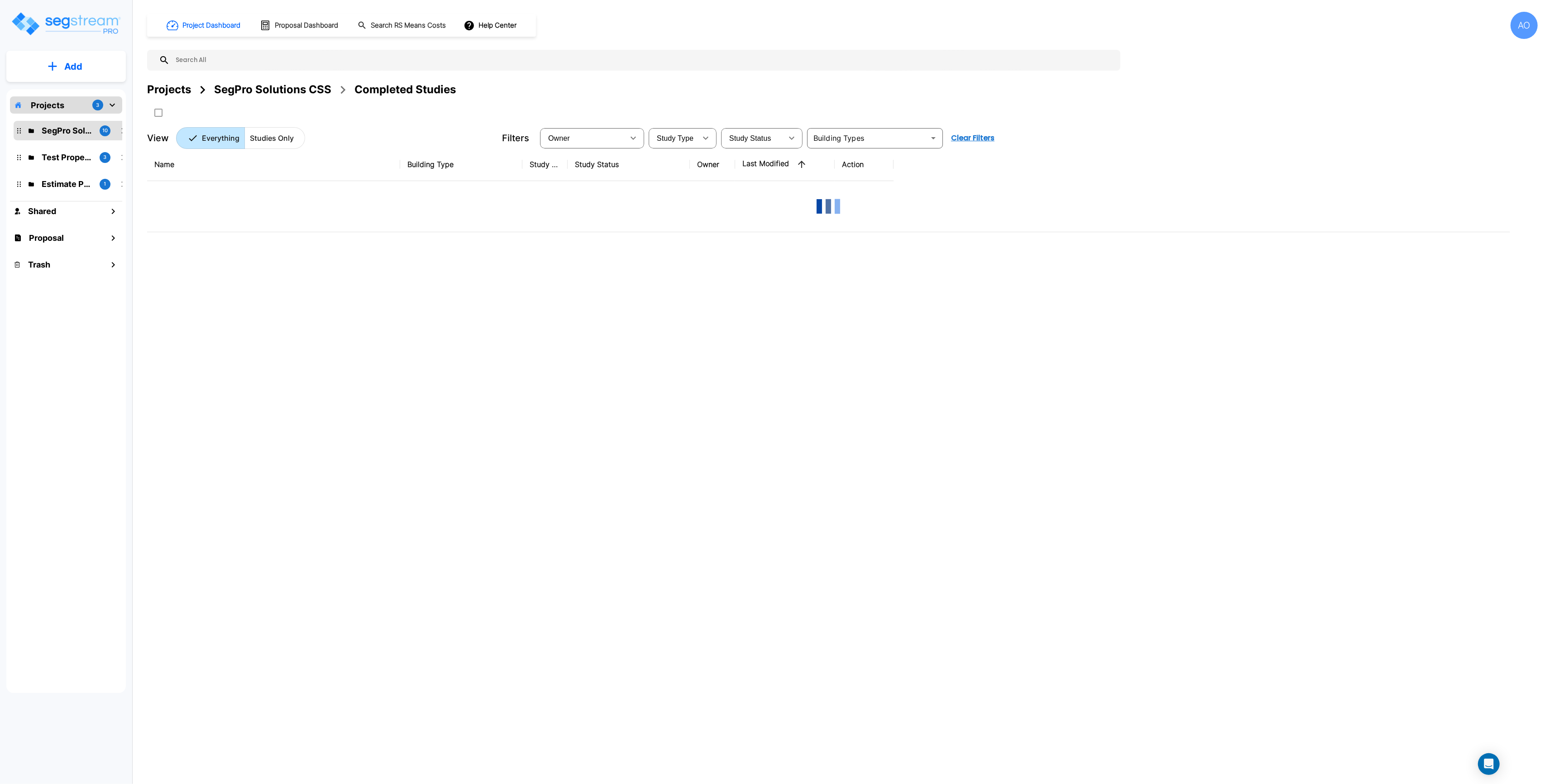
scroll to position [0, 0]
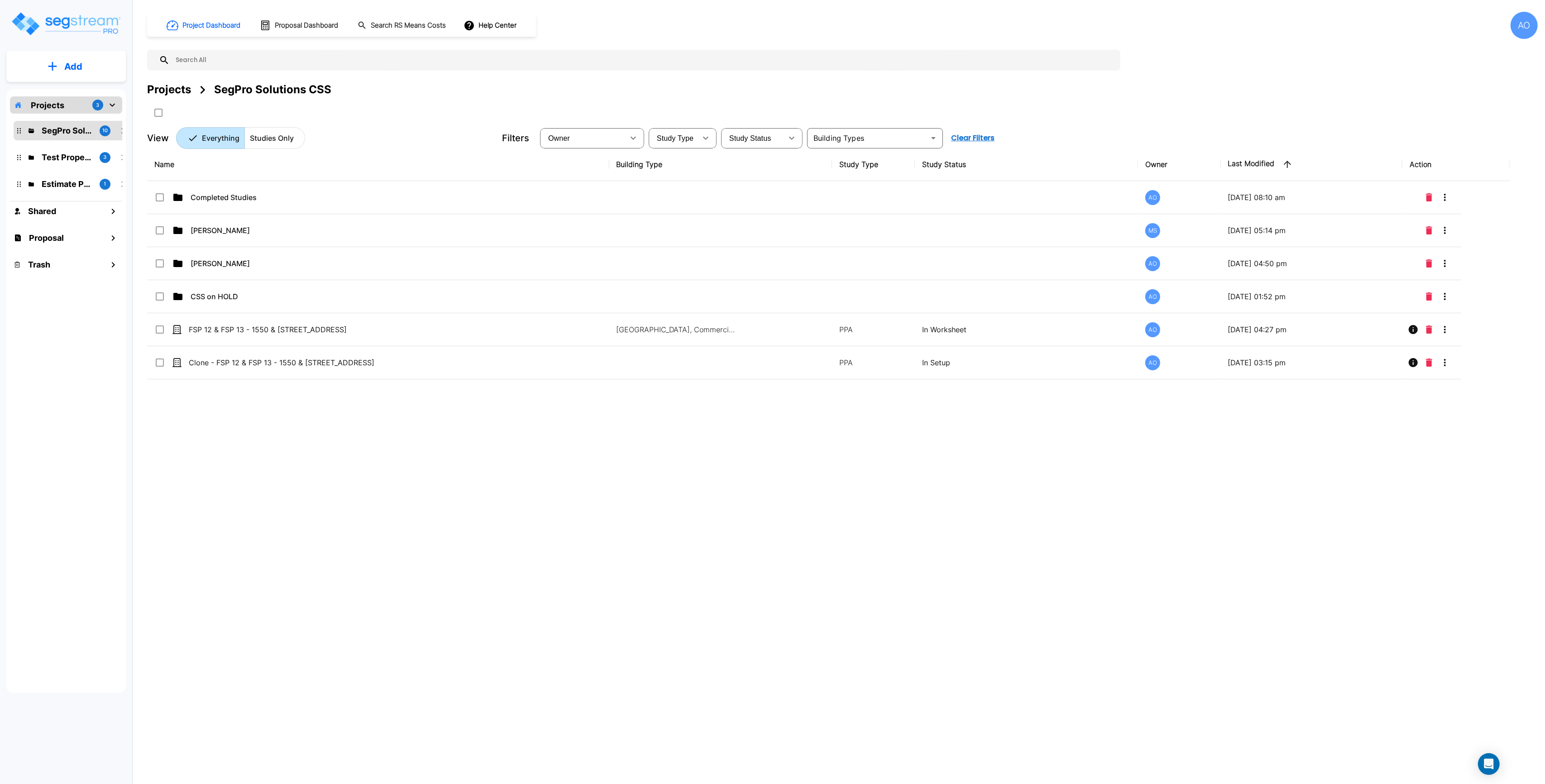
click at [277, 503] on div "Name Building Type Study Type Study Status Owner Last Modified Action Completed…" at bounding box center [828, 391] width 1363 height 486
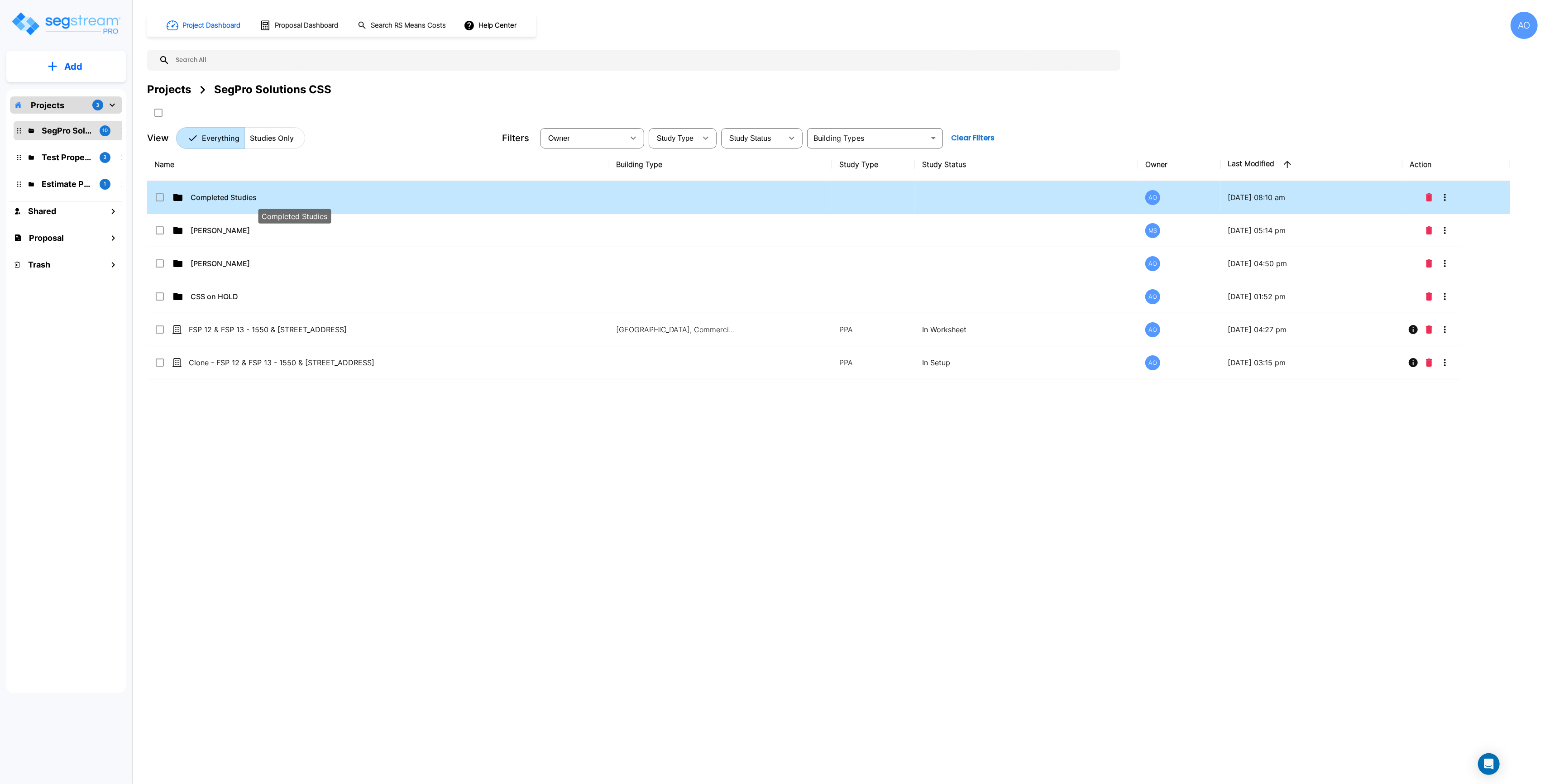
click at [226, 198] on p "Completed Studies" at bounding box center [294, 197] width 208 height 11
checkbox input "true"
click at [226, 198] on p "Completed Studies" at bounding box center [294, 197] width 208 height 11
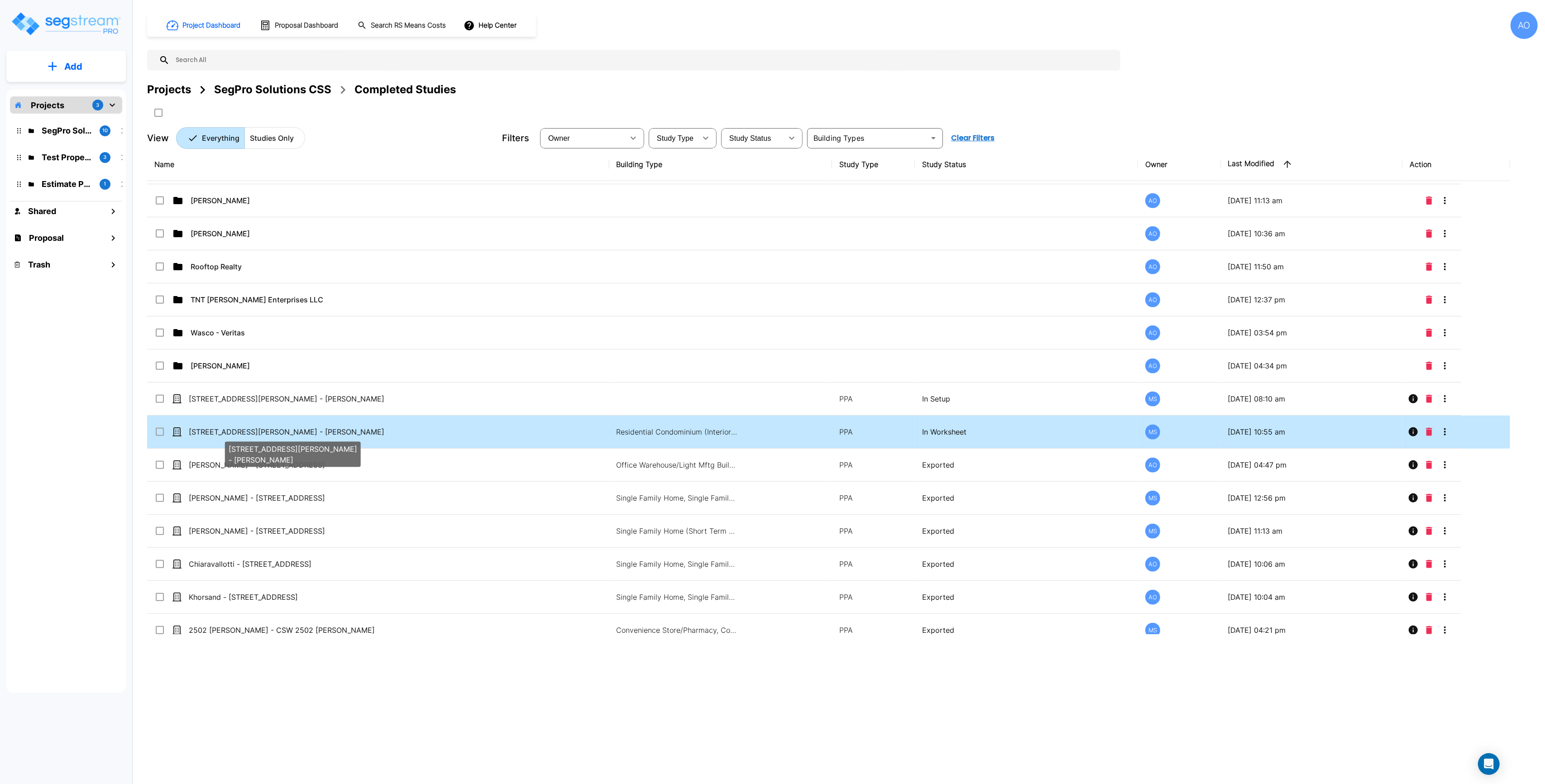
scroll to position [955, 0]
click at [223, 435] on p "[STREET_ADDRESS][PERSON_NAME] - [PERSON_NAME]" at bounding box center [292, 431] width 208 height 11
checkbox input "true"
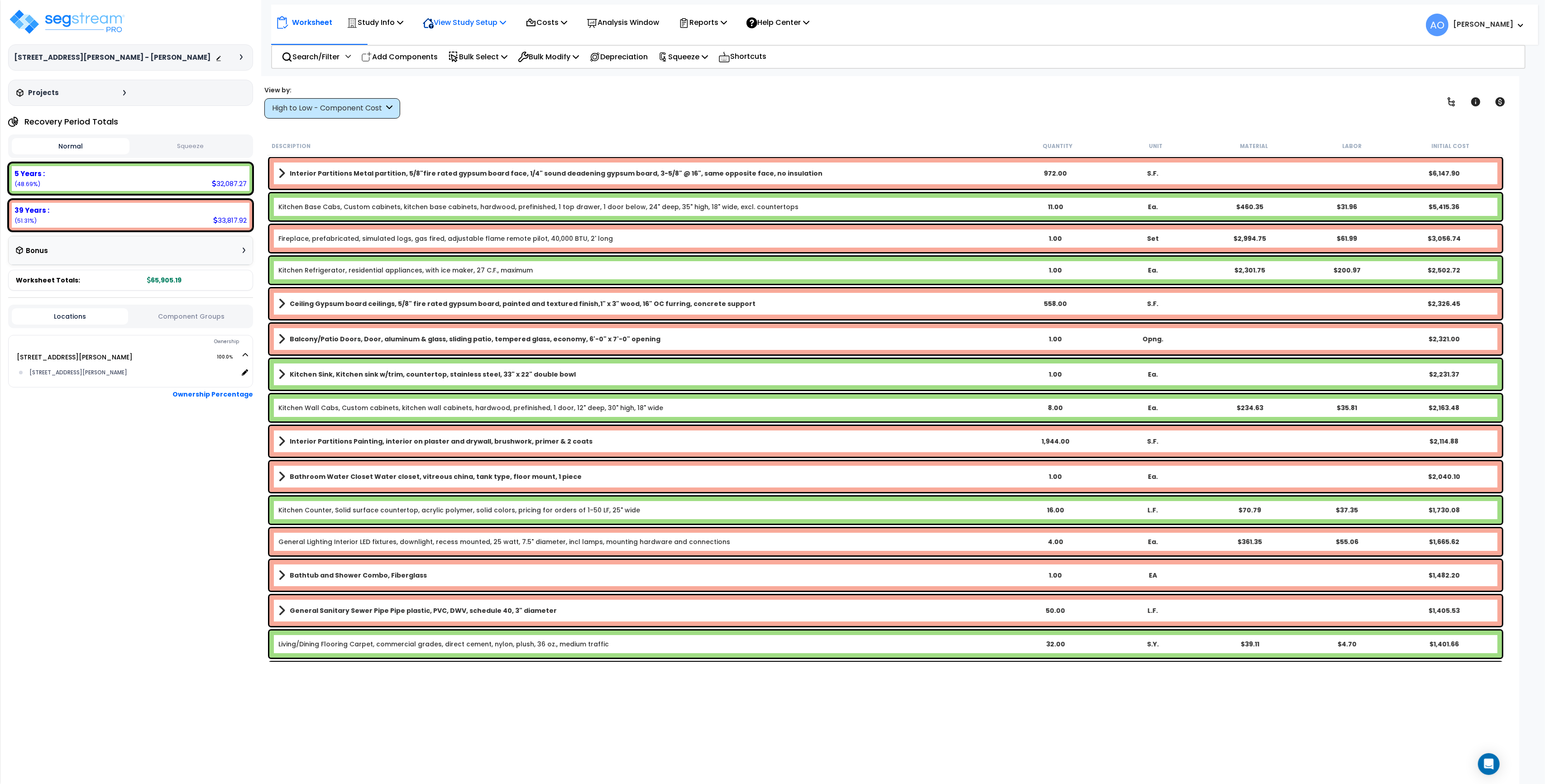
click at [497, 19] on p "View Study Setup" at bounding box center [464, 22] width 83 height 12
click at [472, 64] on link "View Questionnaire" at bounding box center [463, 62] width 89 height 18
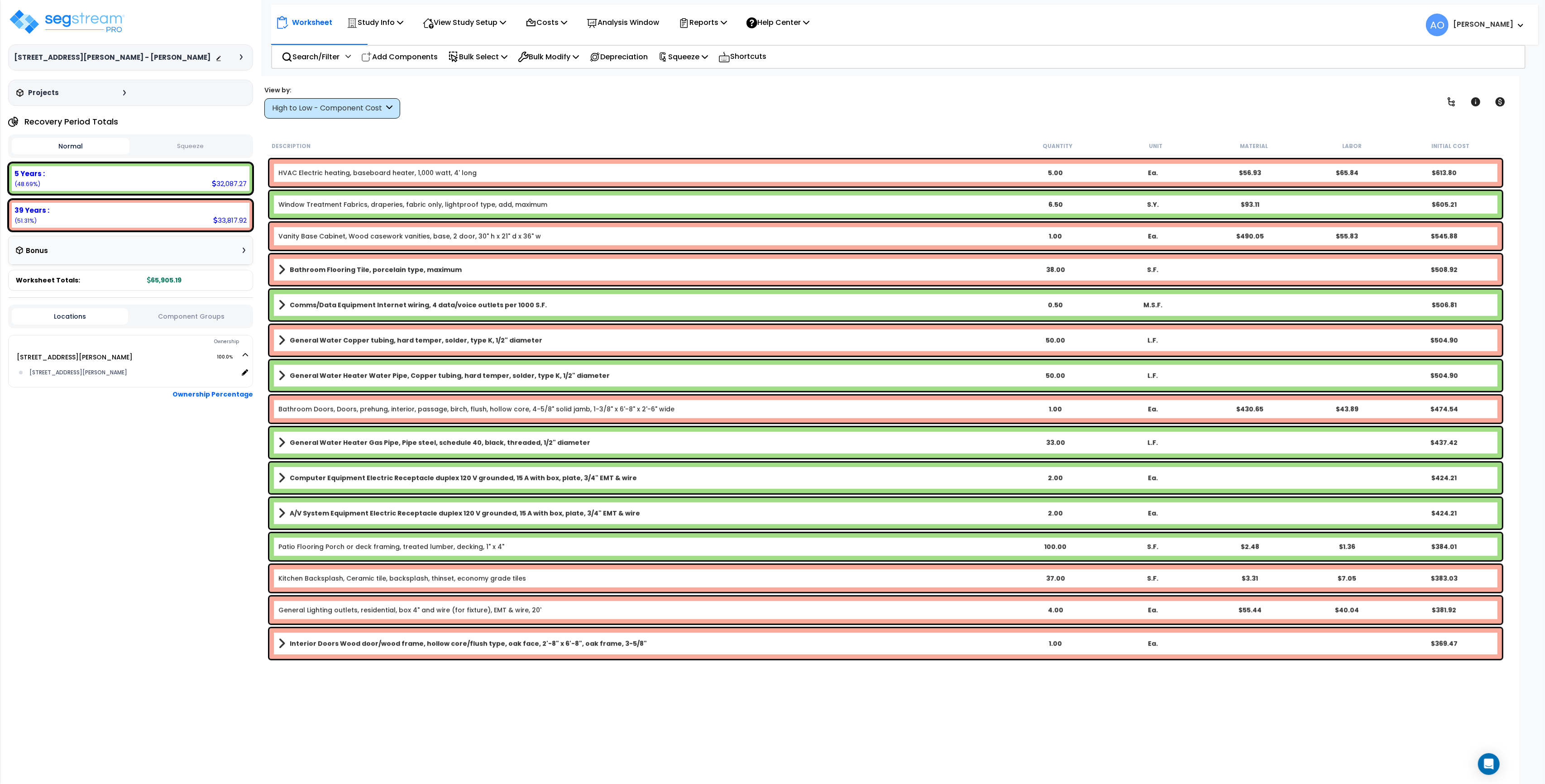
scroll to position [1038, 0]
click at [75, 17] on img at bounding box center [67, 21] width 118 height 27
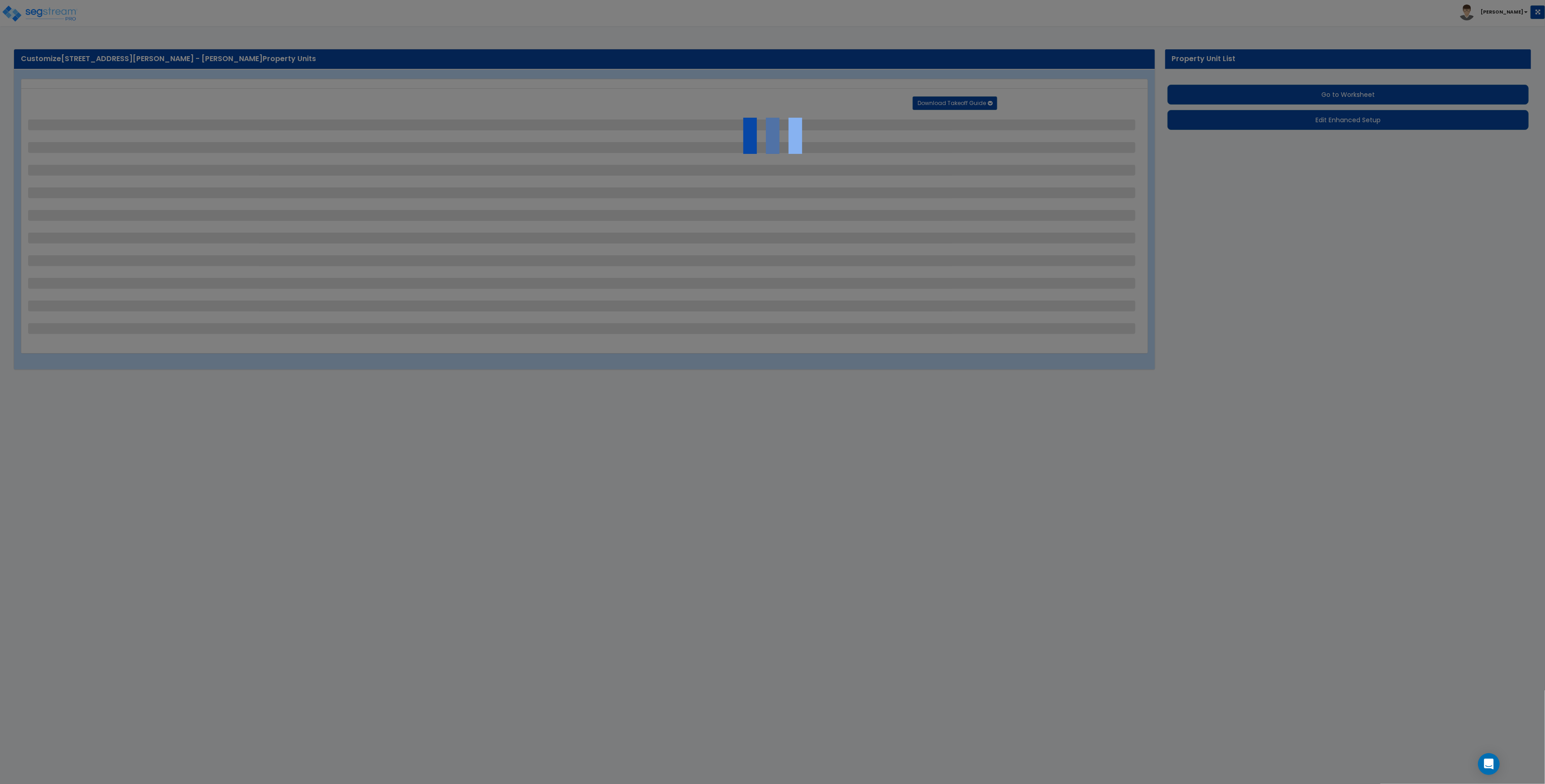
select select "2"
select select "6"
select select "1"
select select "5"
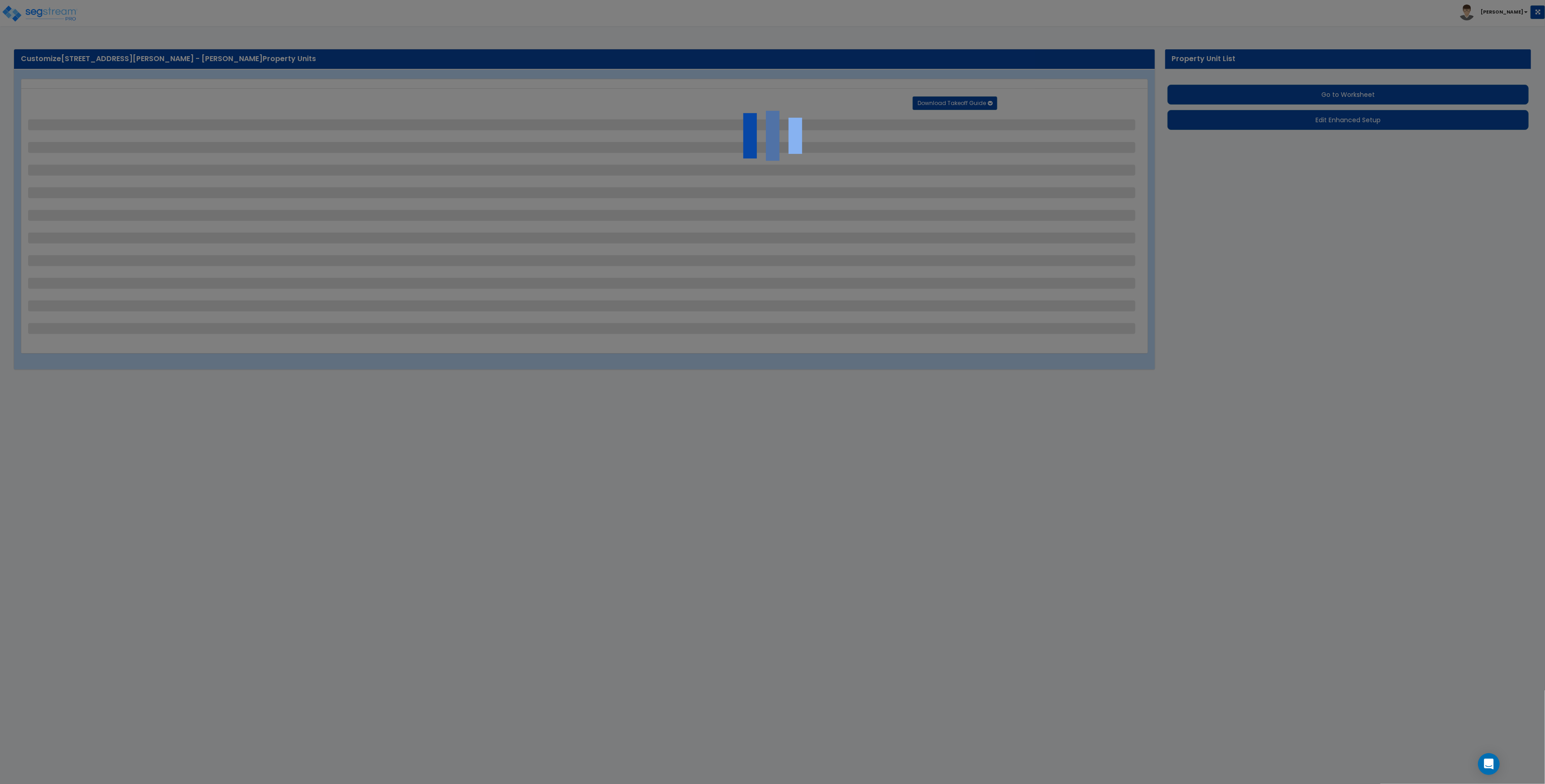
select select "2"
select select "3"
select select "2"
select select "1"
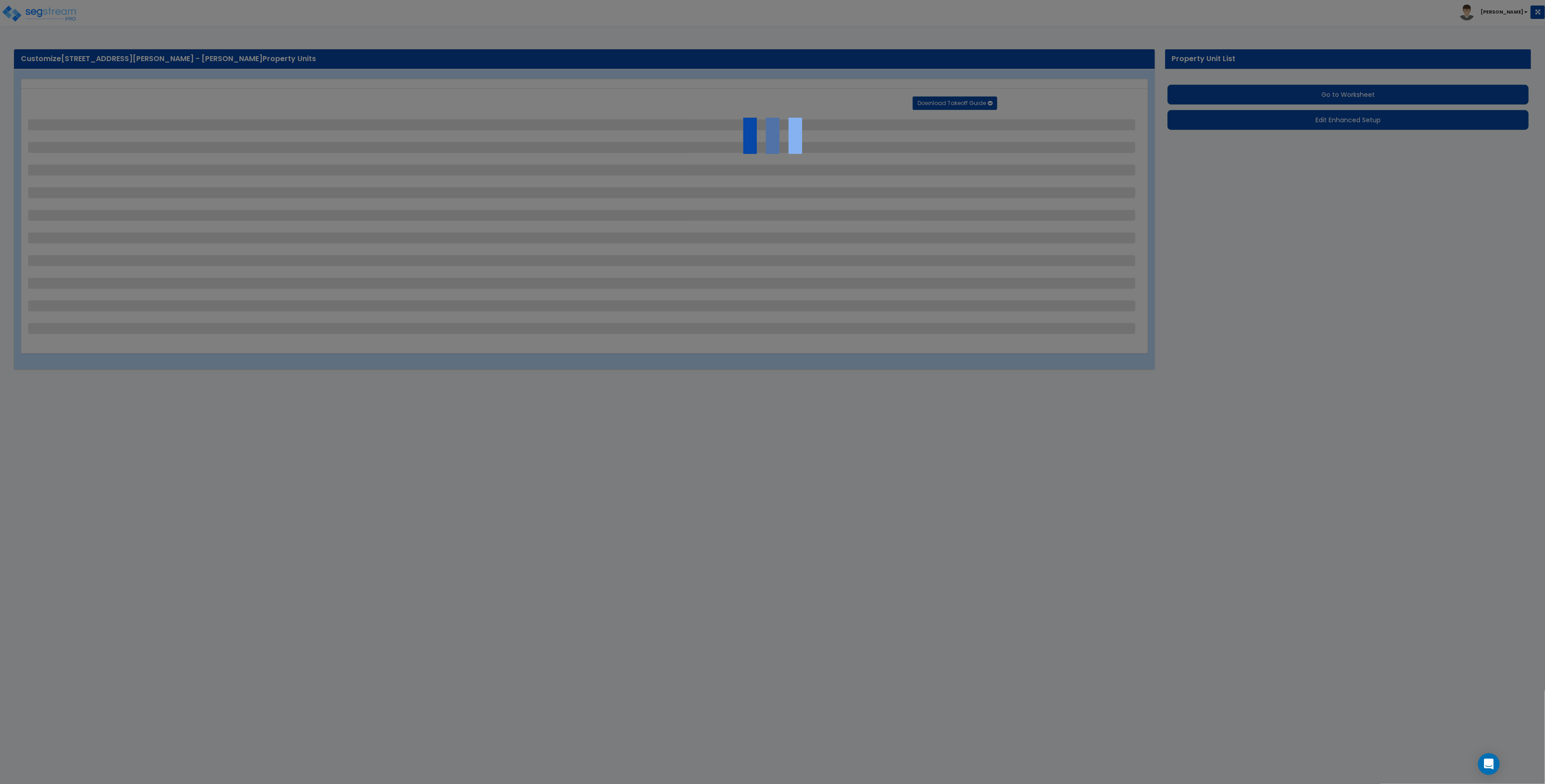
select select "2"
select select "1"
select select "2"
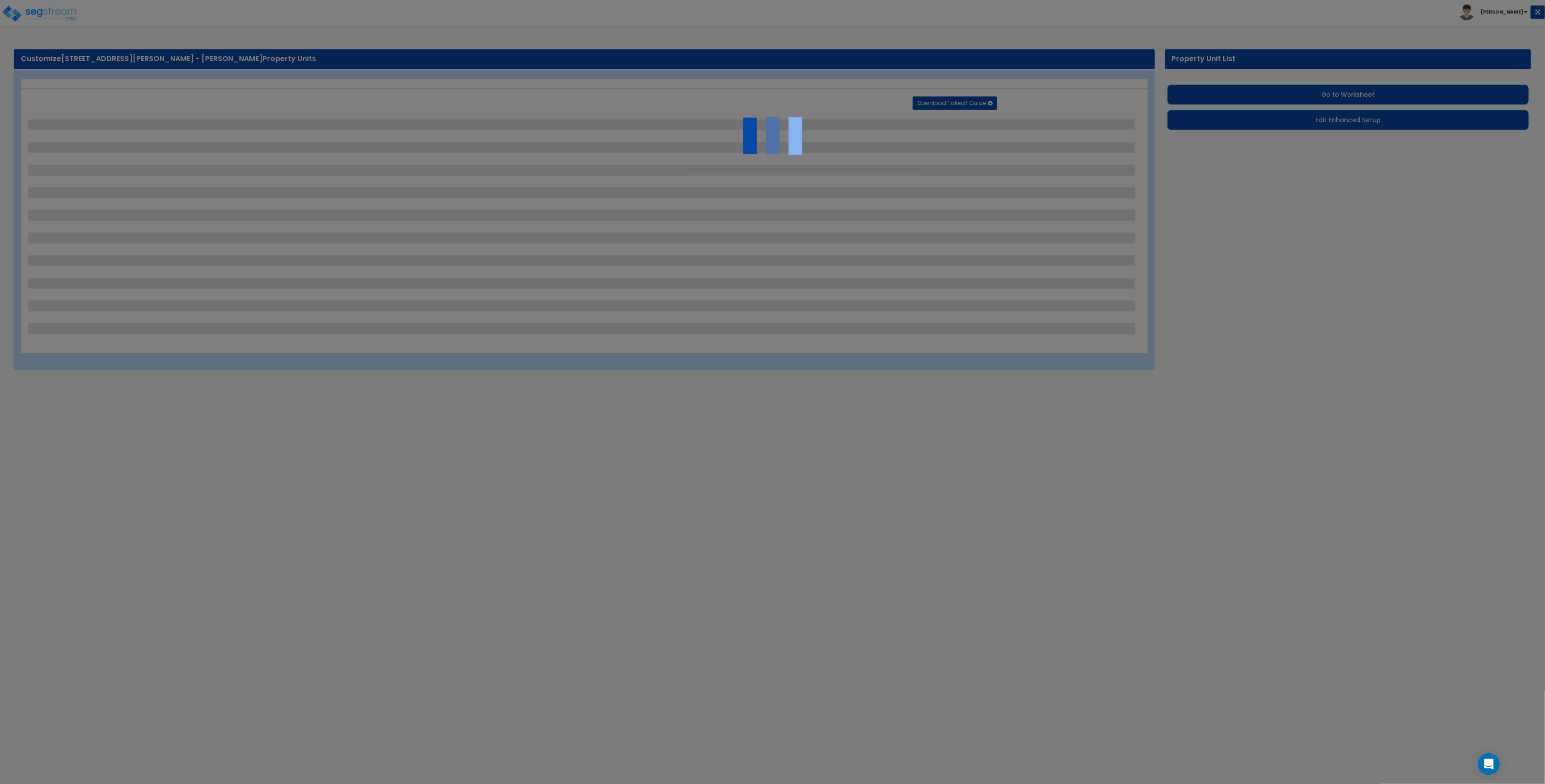
select select "2"
select select "3"
select select "6"
select select "2"
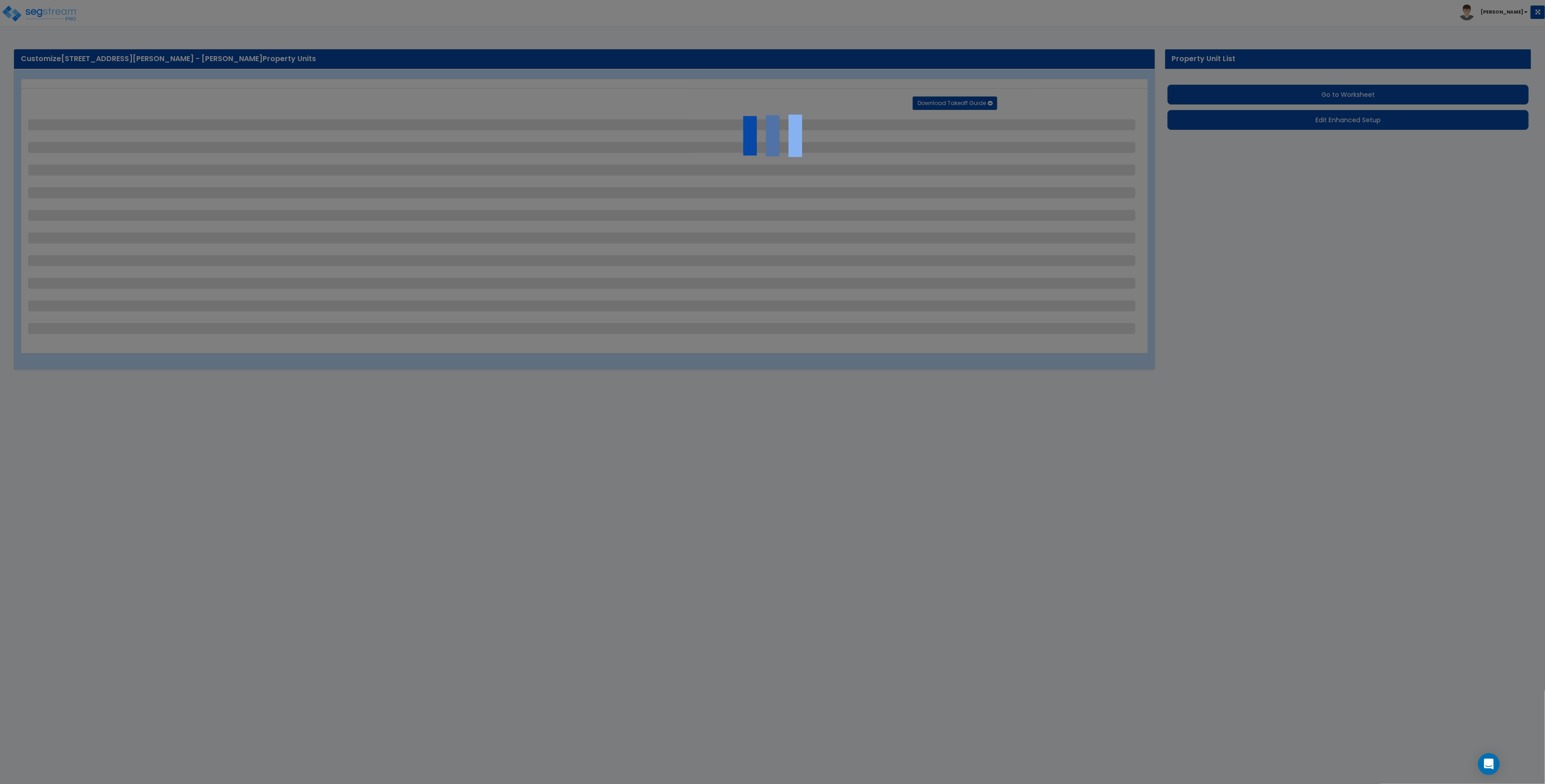
select select "2"
select select "1"
select select "5"
select select "1"
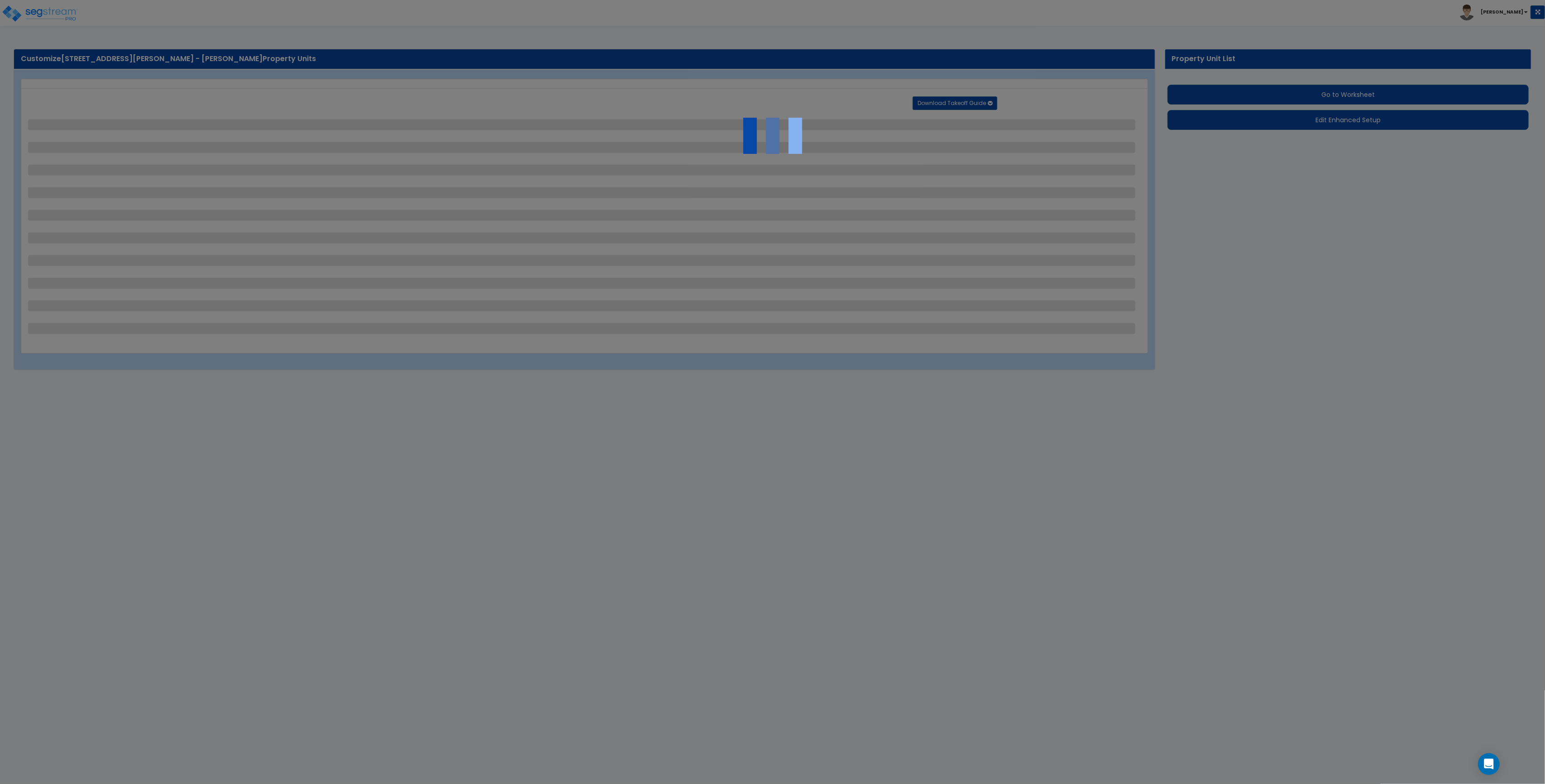
select select "2"
select select "1"
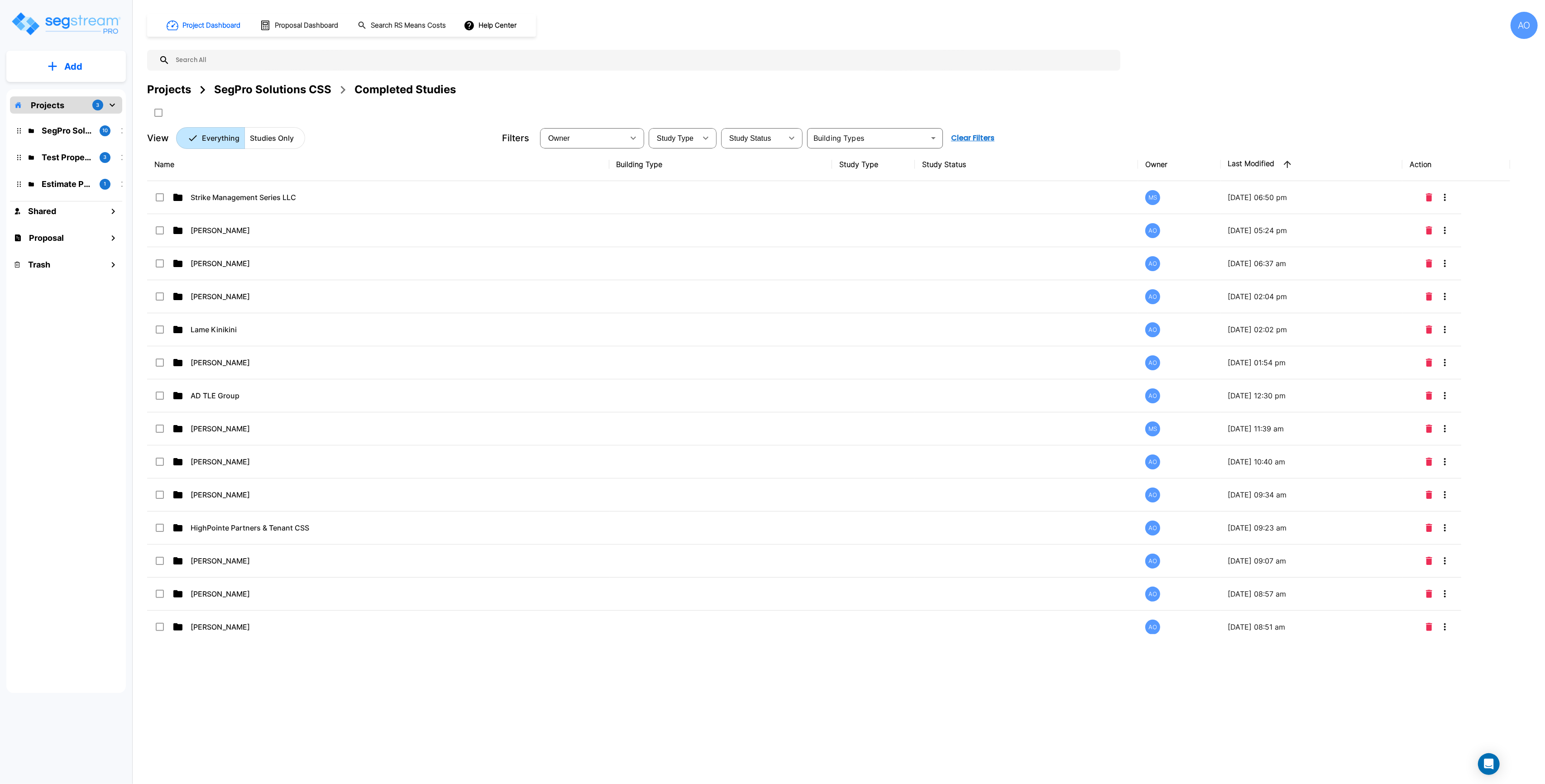
click at [310, 91] on div "SegPro Solutions CSS" at bounding box center [273, 89] width 117 height 17
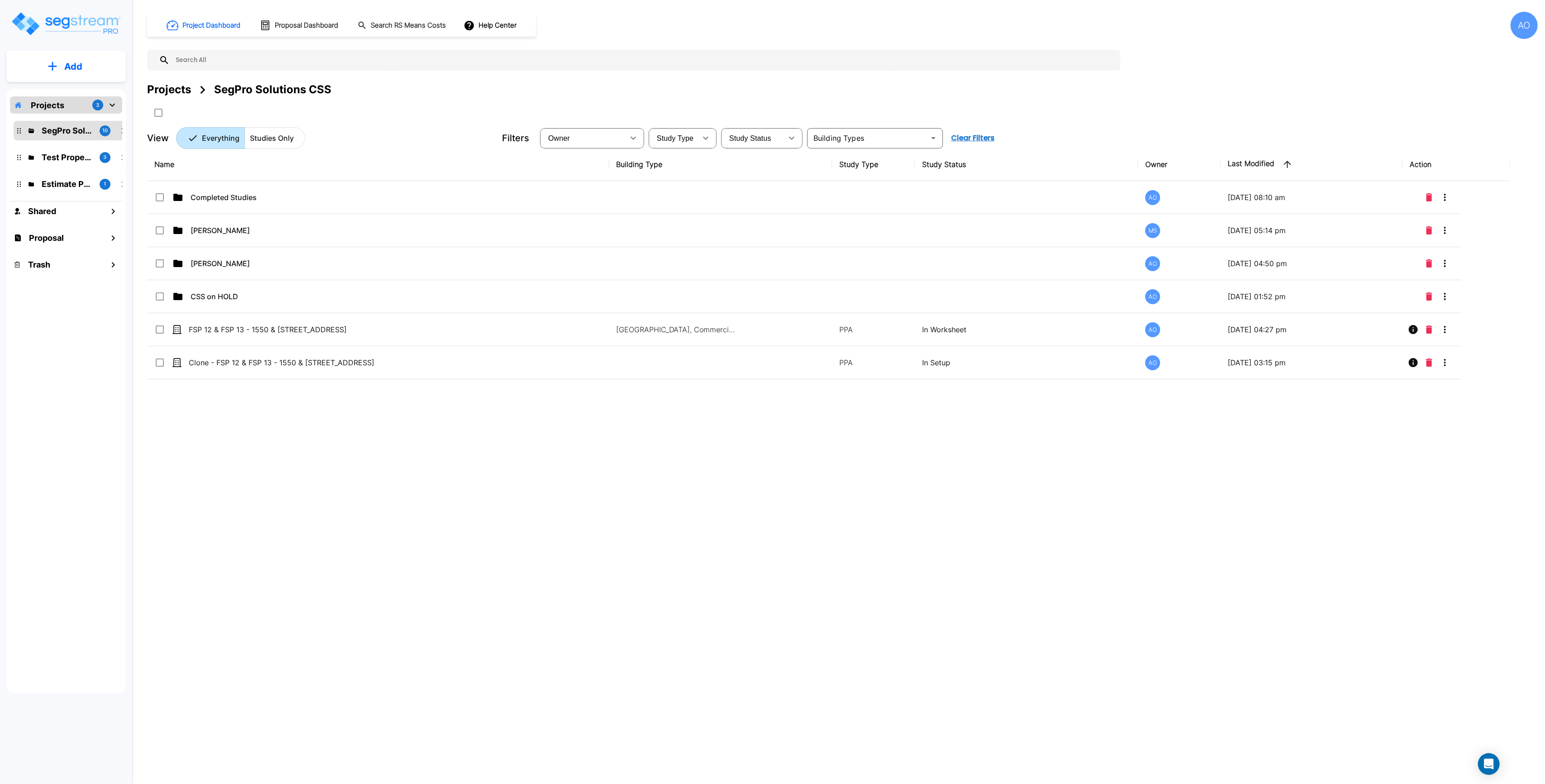
click at [431, 494] on div "Name Building Type Study Type Study Status Owner Last Modified Action Completed…" at bounding box center [828, 391] width 1363 height 486
click at [451, 428] on div "Name Building Type Study Type Study Status Owner Last Modified Action Completed…" at bounding box center [828, 391] width 1363 height 486
drag, startPoint x: 607, startPoint y: 163, endPoint x: 623, endPoint y: 218, distance: 57.3
click at [587, 478] on div "Name Building Type Study Type Study Status Owner Last Modified Action Completed…" at bounding box center [828, 391] width 1363 height 486
click at [439, 488] on div "Name Building Type Study Type Study Status Owner Last Modified Action Completed…" at bounding box center [828, 391] width 1363 height 486
